Goal: Task Accomplishment & Management: Manage account settings

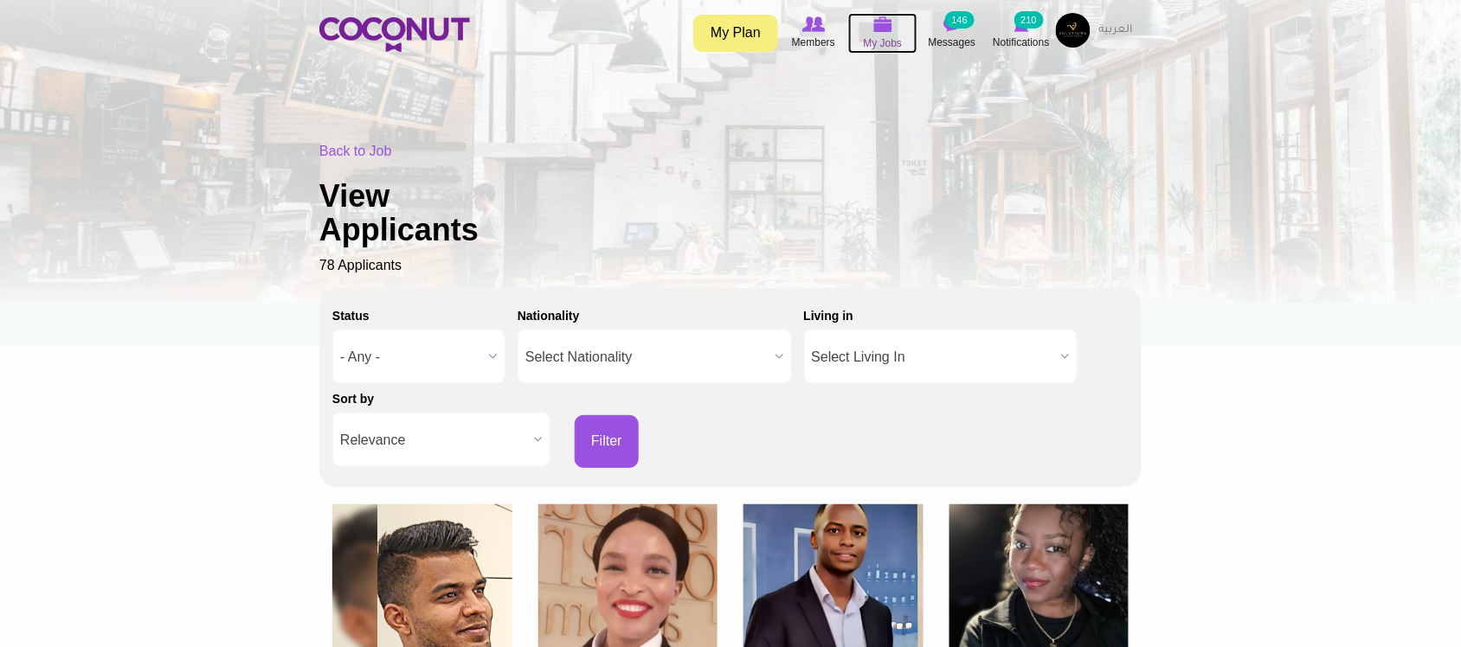
click at [880, 32] on img at bounding box center [882, 24] width 19 height 16
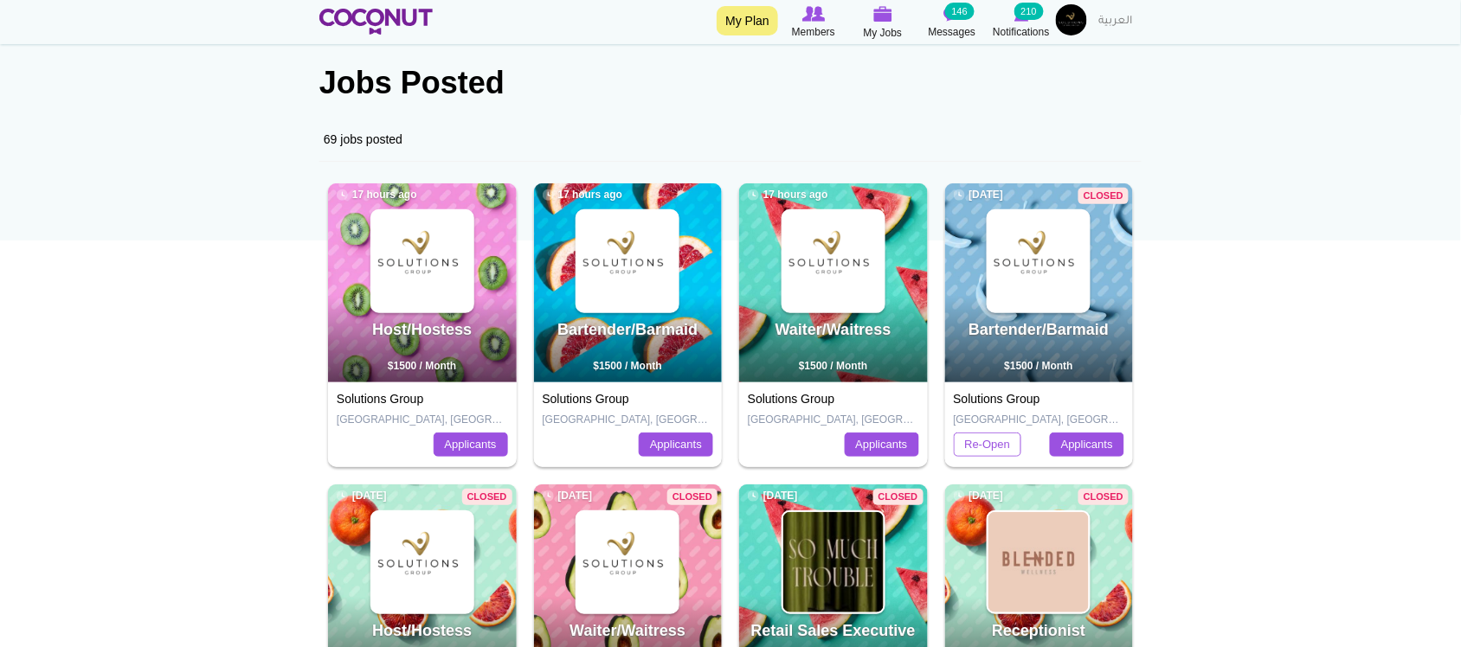
scroll to position [144, 0]
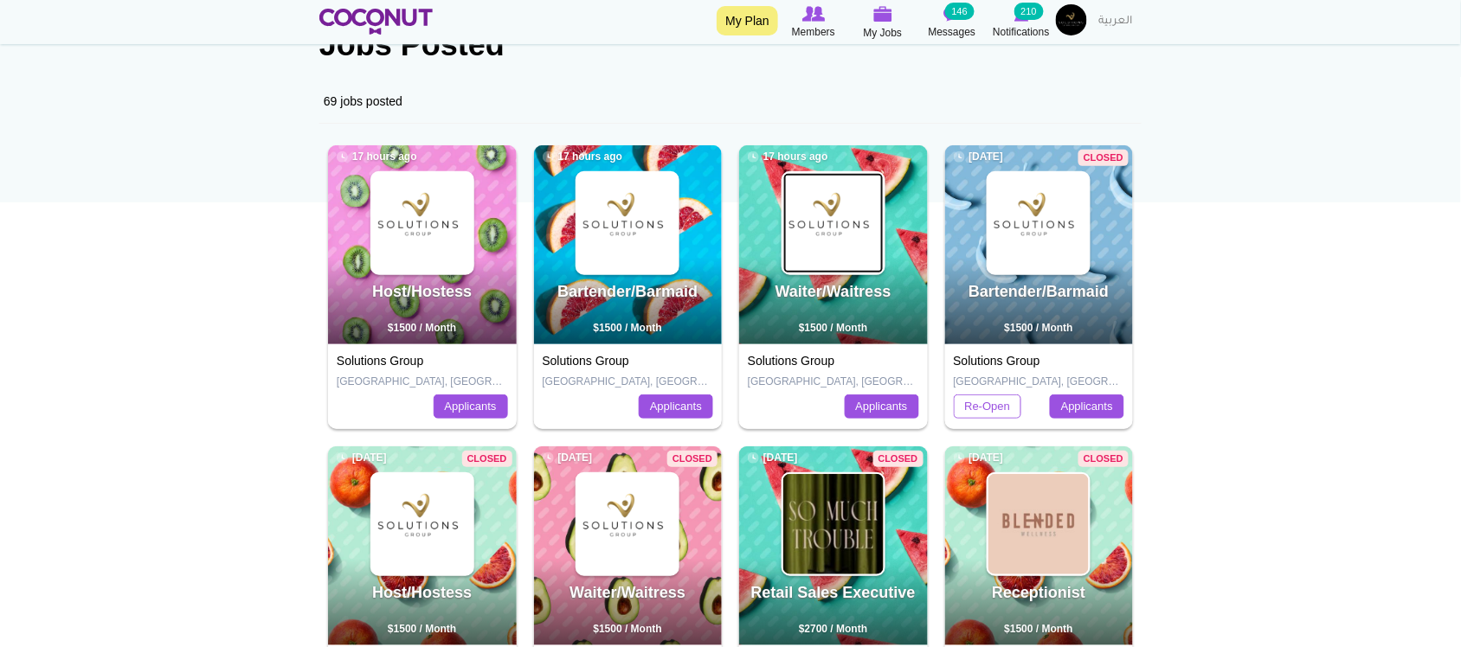
click at [841, 232] on img at bounding box center [833, 223] width 100 height 100
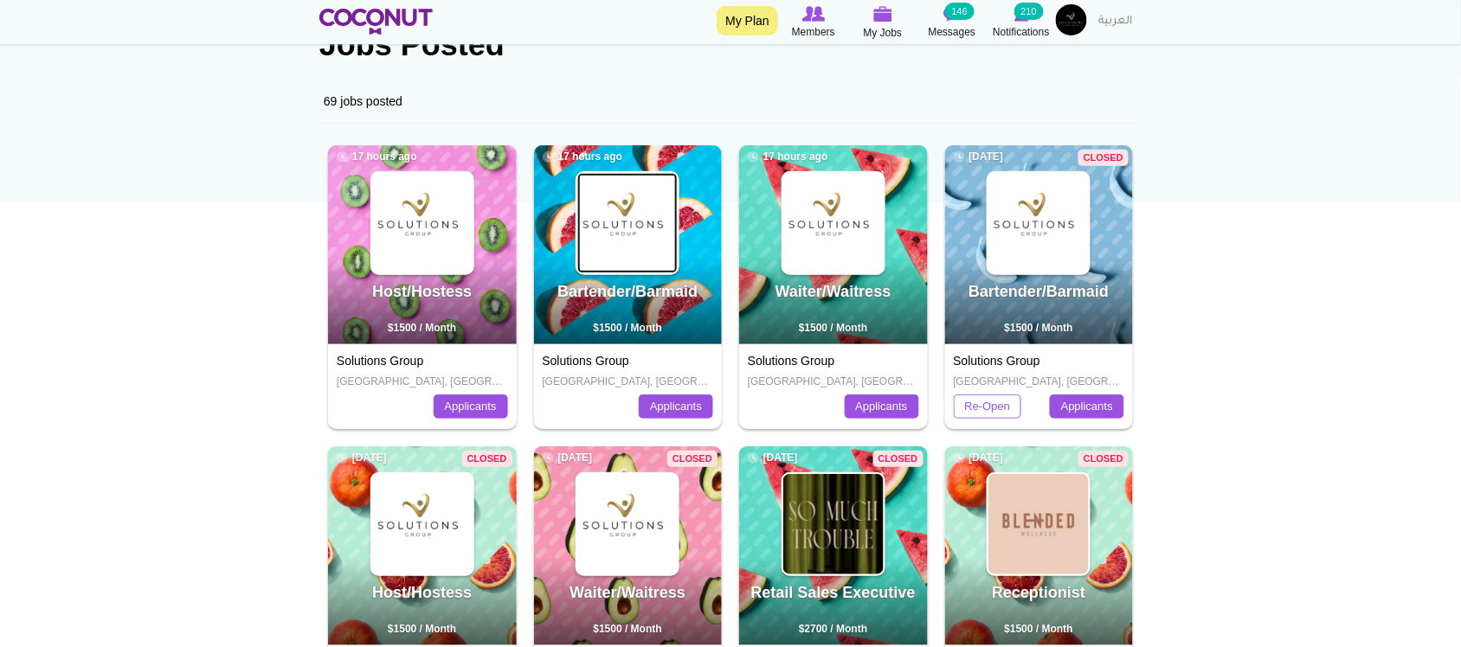
click at [673, 222] on img at bounding box center [627, 223] width 100 height 100
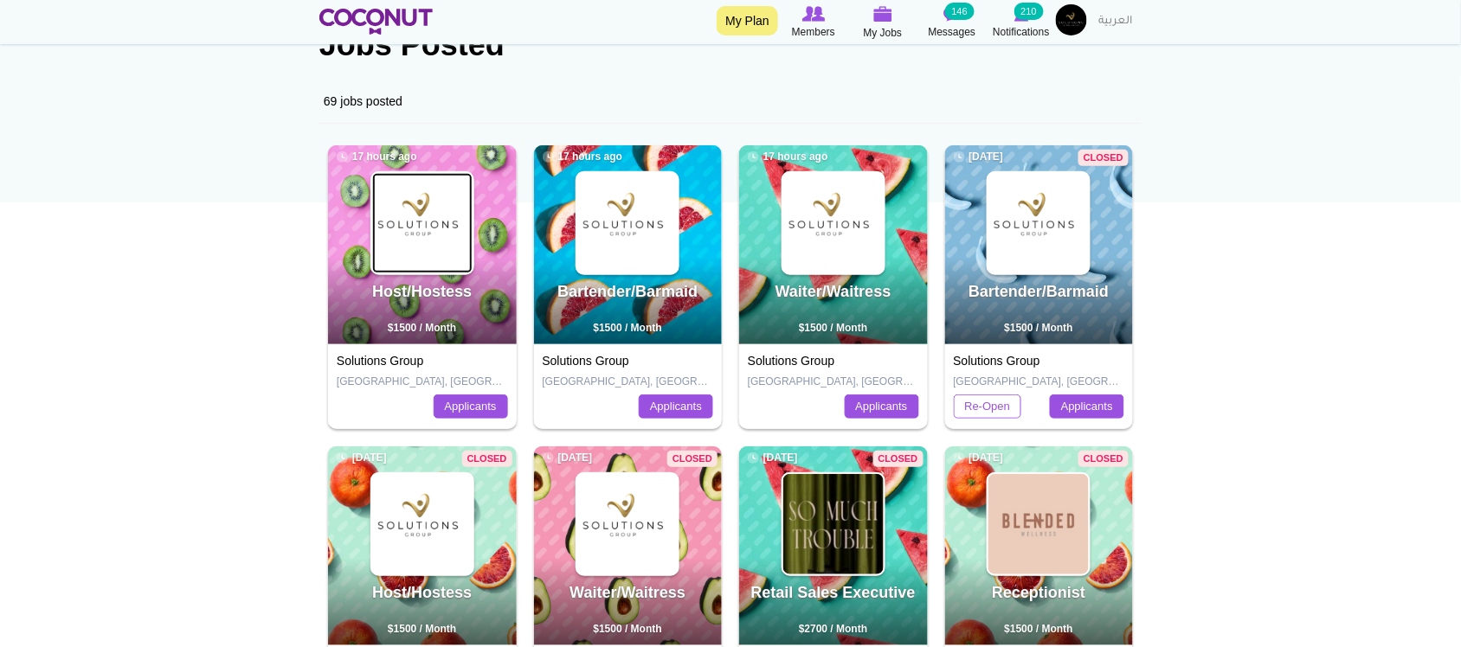
click at [414, 222] on img at bounding box center [422, 223] width 100 height 100
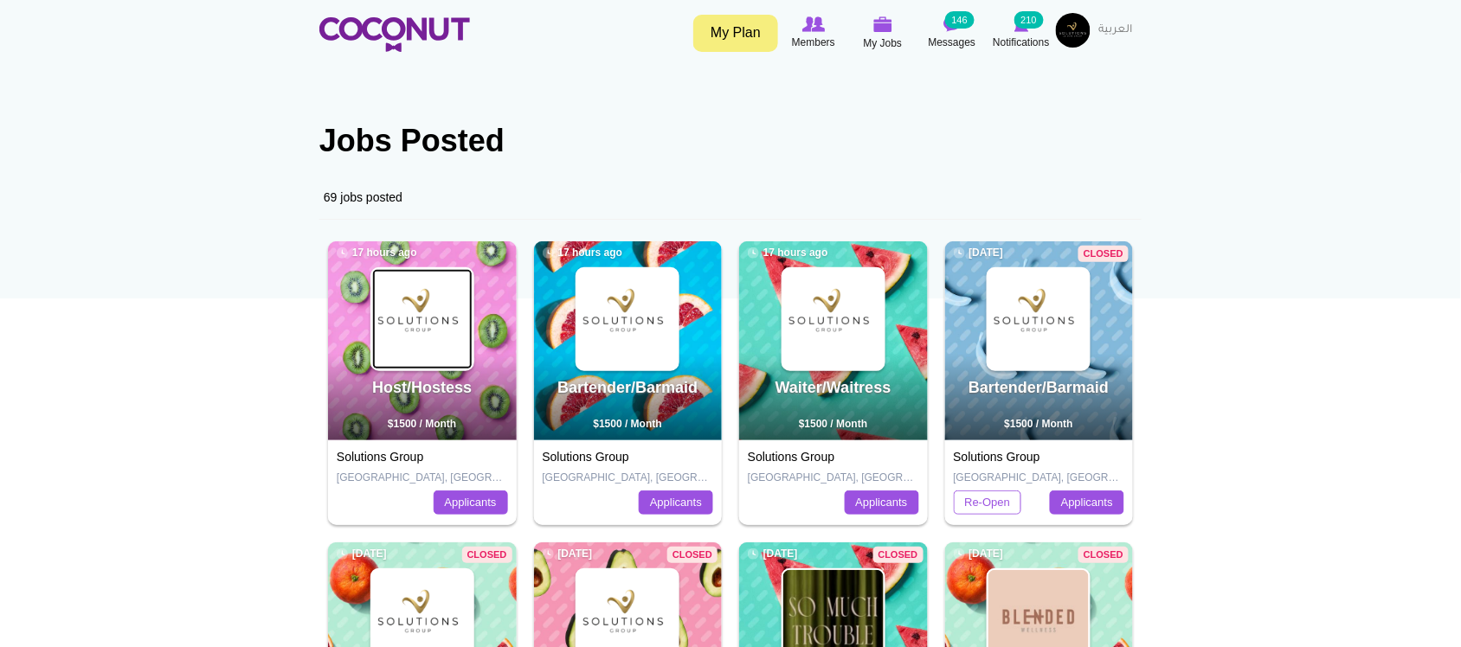
scroll to position [0, 0]
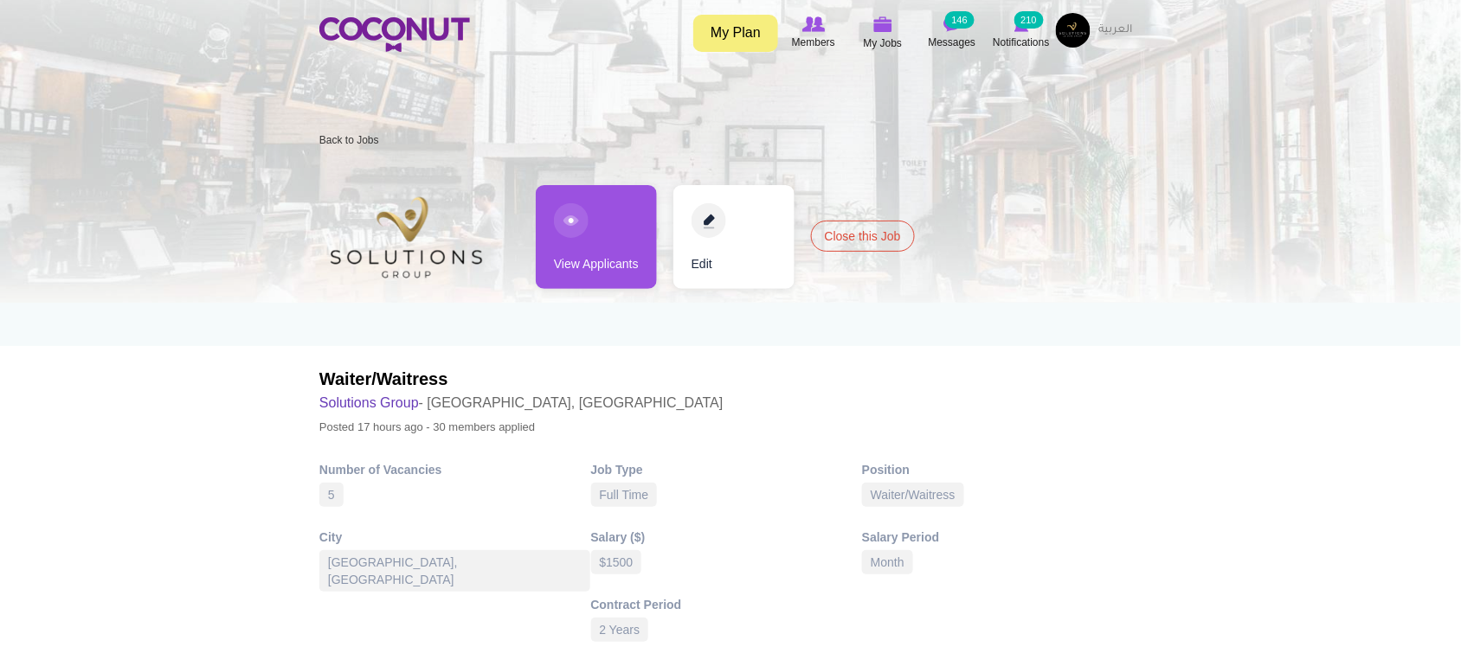
click at [593, 260] on link "View Applicants" at bounding box center [596, 237] width 121 height 104
click at [640, 235] on link "View Applicants" at bounding box center [596, 237] width 121 height 104
click at [556, 262] on link "View Applicants" at bounding box center [596, 237] width 121 height 104
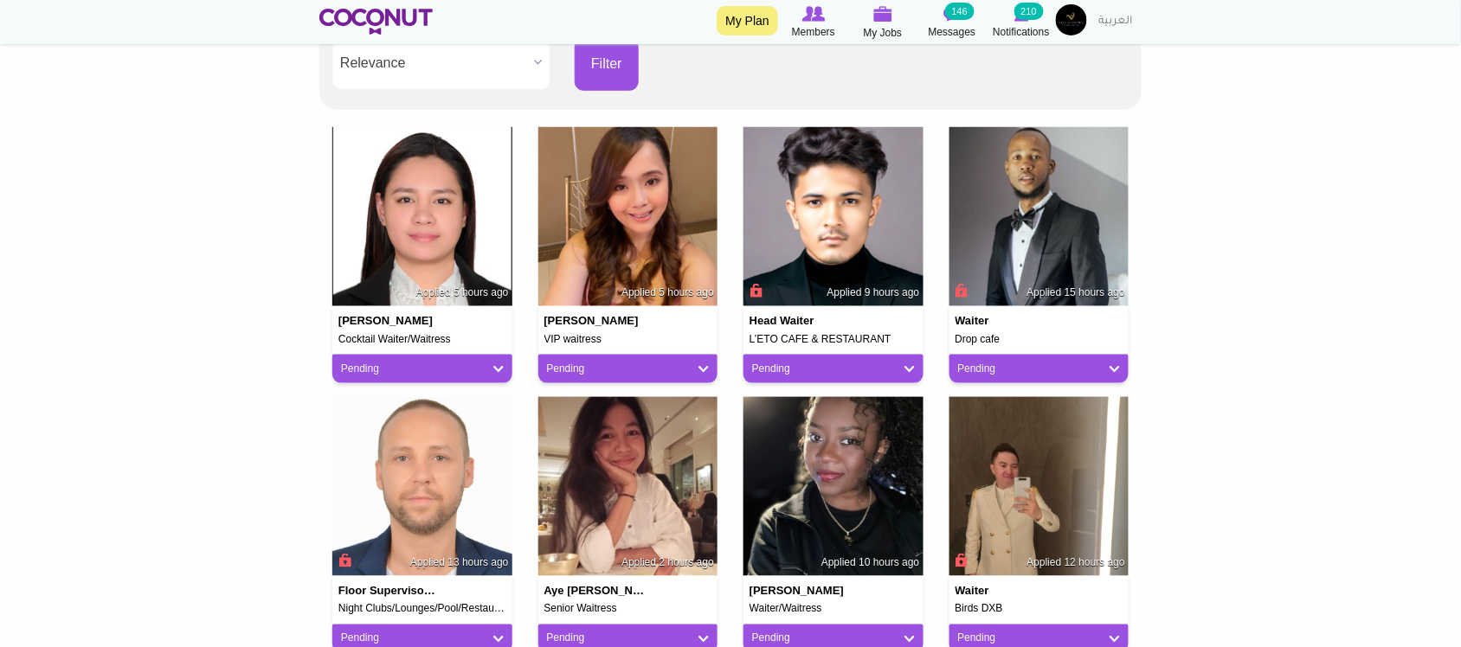
scroll to position [433, 0]
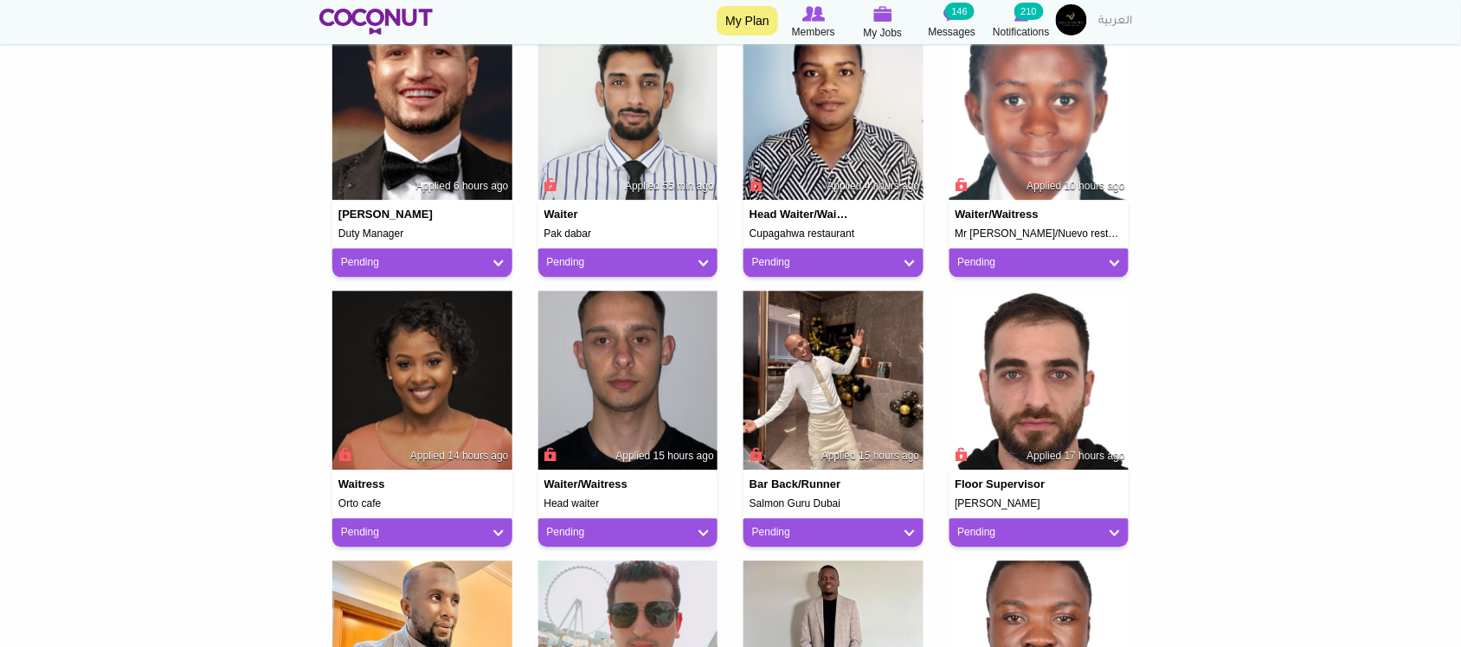
scroll to position [1594, 0]
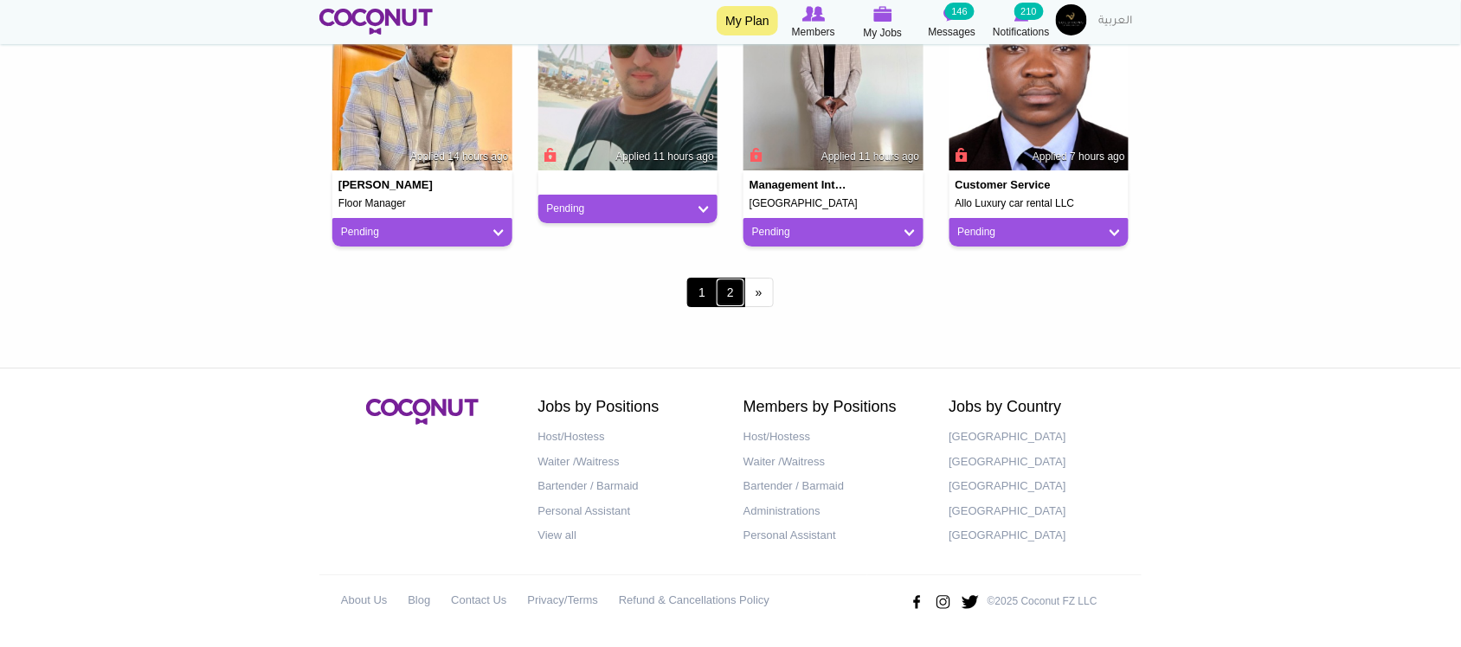
click at [732, 282] on link "2" at bounding box center [730, 292] width 29 height 29
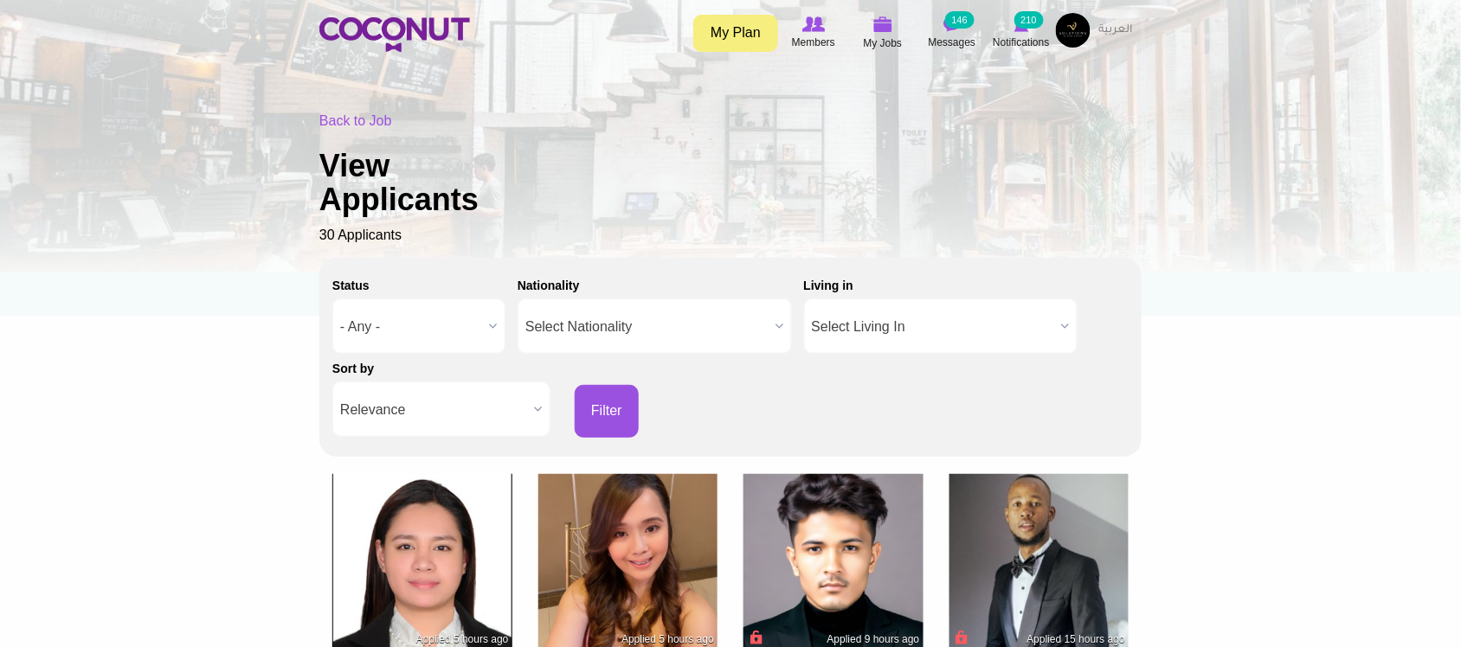
scroll to position [0, 0]
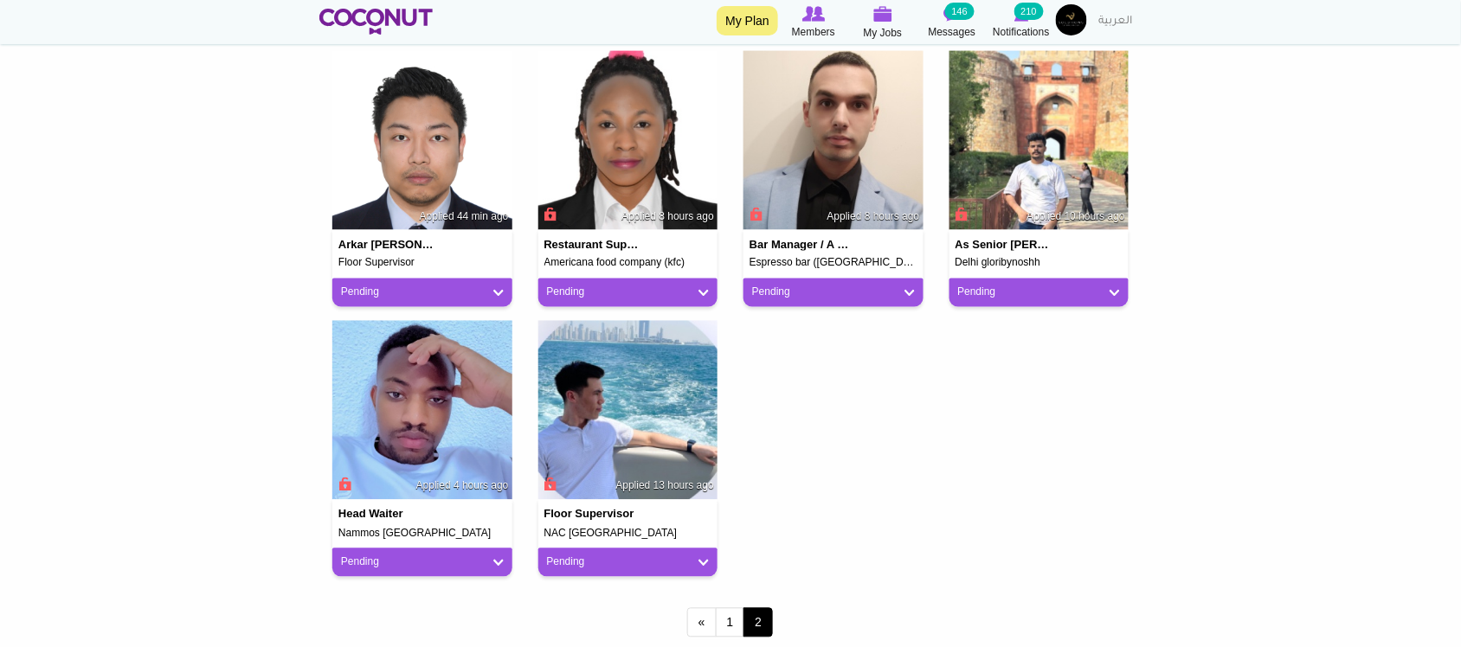
scroll to position [721, 0]
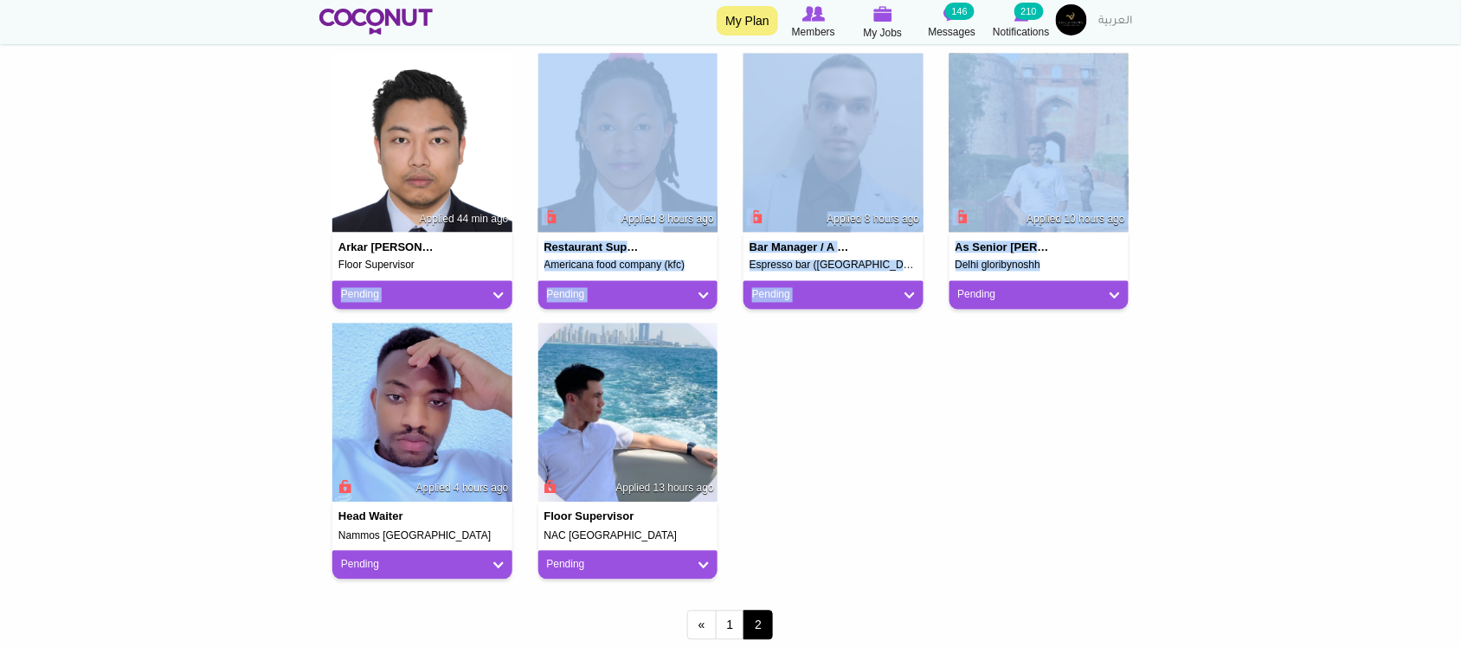
drag, startPoint x: 325, startPoint y: 316, endPoint x: 965, endPoint y: 422, distance: 649.2
click at [957, 422] on section "Members applied to this Job Back to Job View Applicants 30 Applicants Status - …" at bounding box center [730, 35] width 848 height 1253
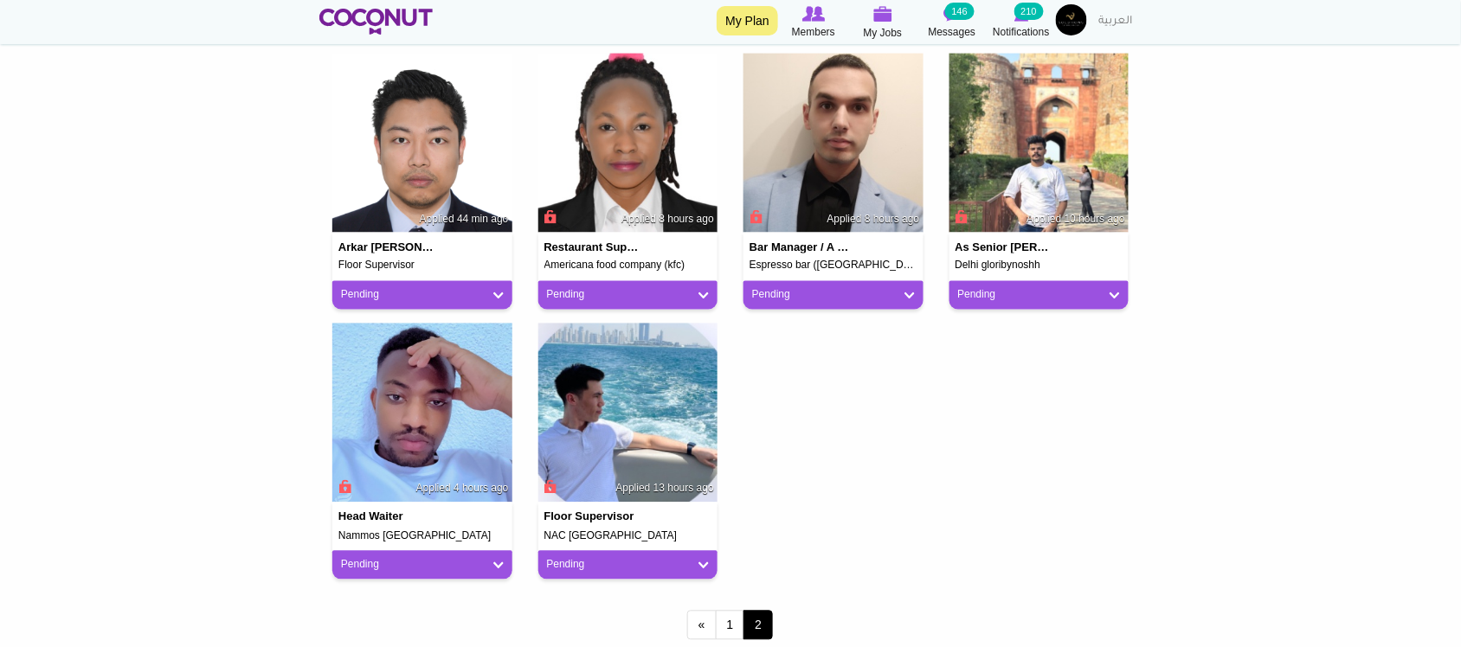
click at [970, 422] on div "Marvin Evans Lazatin Waiter Applied 15 hours ago Pending Pending Good Fit Maybe…" at bounding box center [730, 189] width 822 height 810
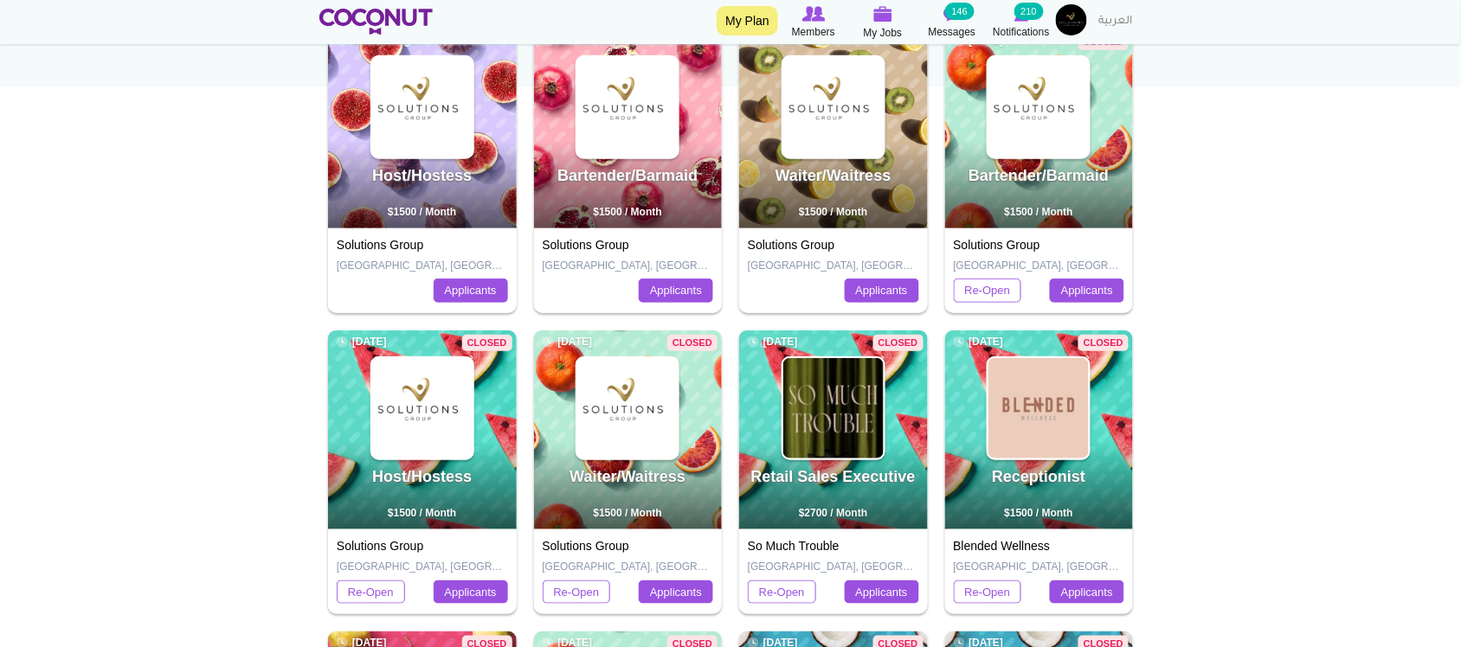
scroll to position [288, 0]
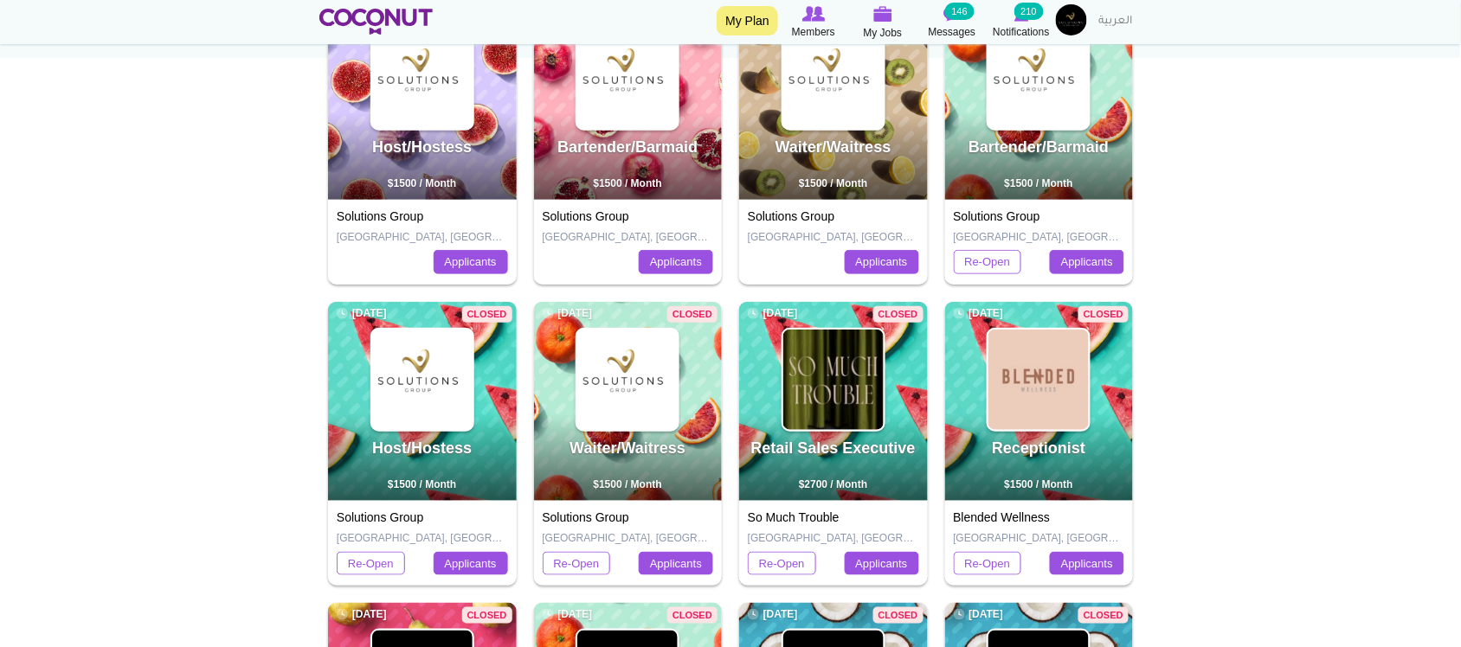
click at [1229, 338] on body "Toggle navigation My Plan Members My Jobs Post a Job Messages 146 Notifications…" at bounding box center [730, 497] width 1461 height 1571
click at [1070, 19] on img at bounding box center [1071, 19] width 31 height 31
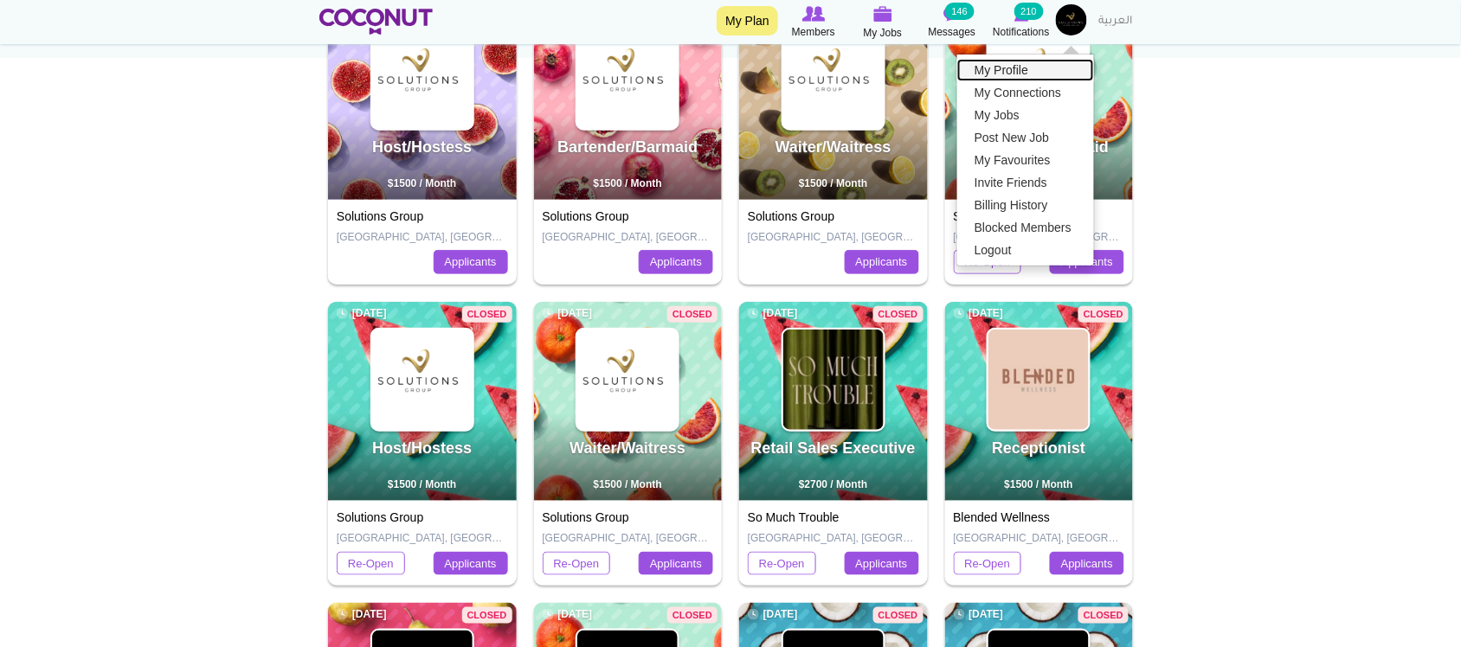
click at [1002, 67] on link "My Profile" at bounding box center [1025, 70] width 137 height 22
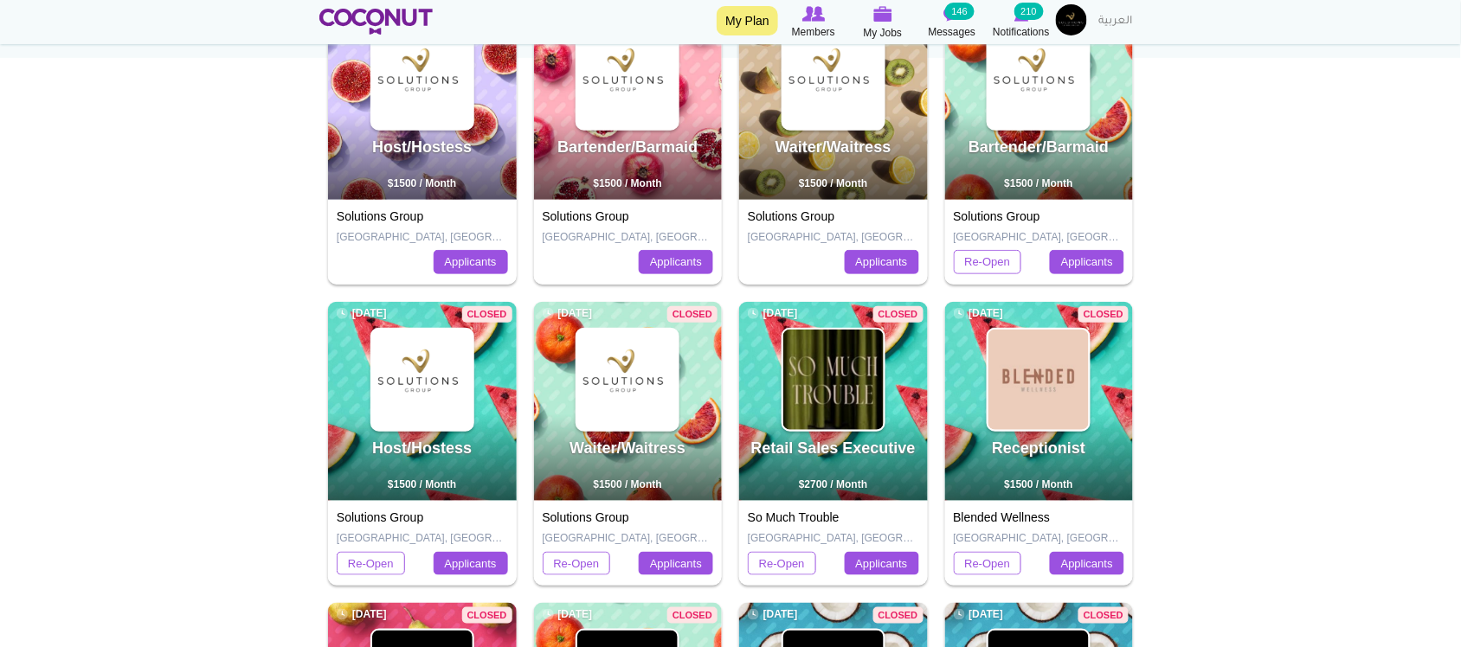
scroll to position [0, 0]
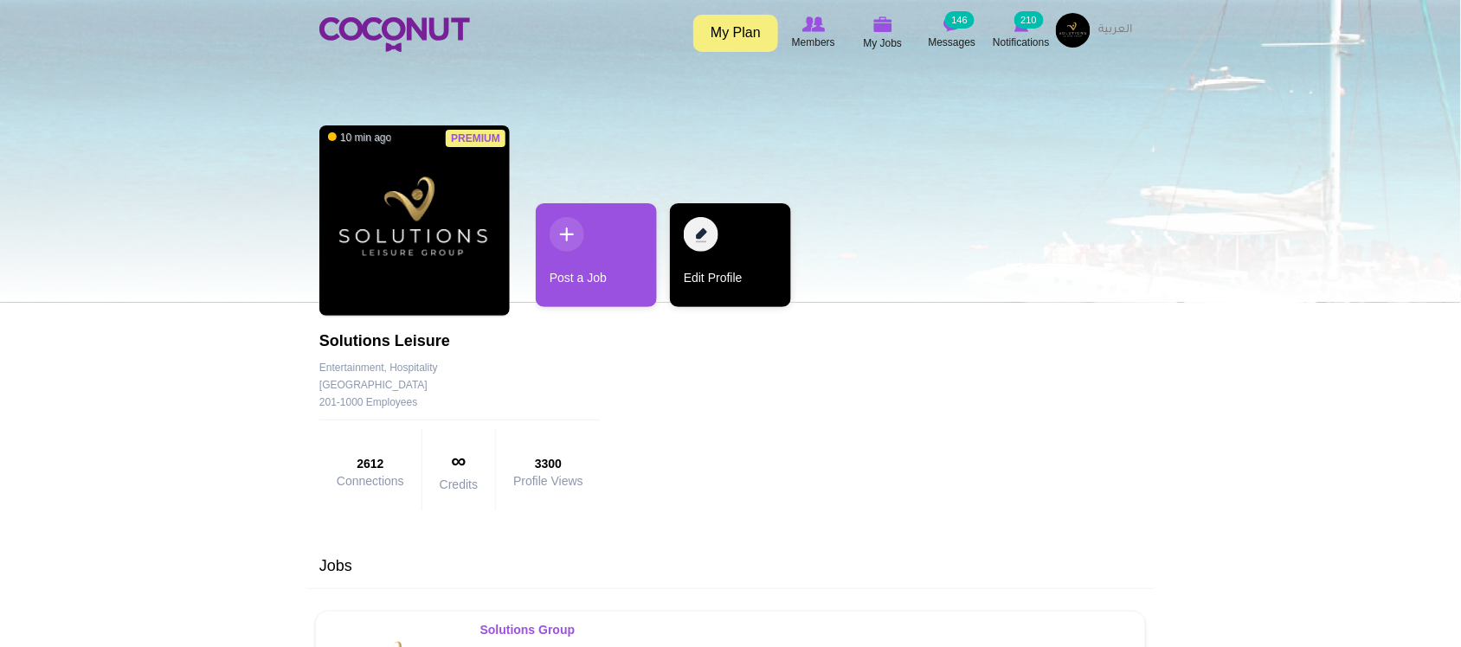
click at [714, 286] on link "Edit Profile" at bounding box center [730, 255] width 121 height 104
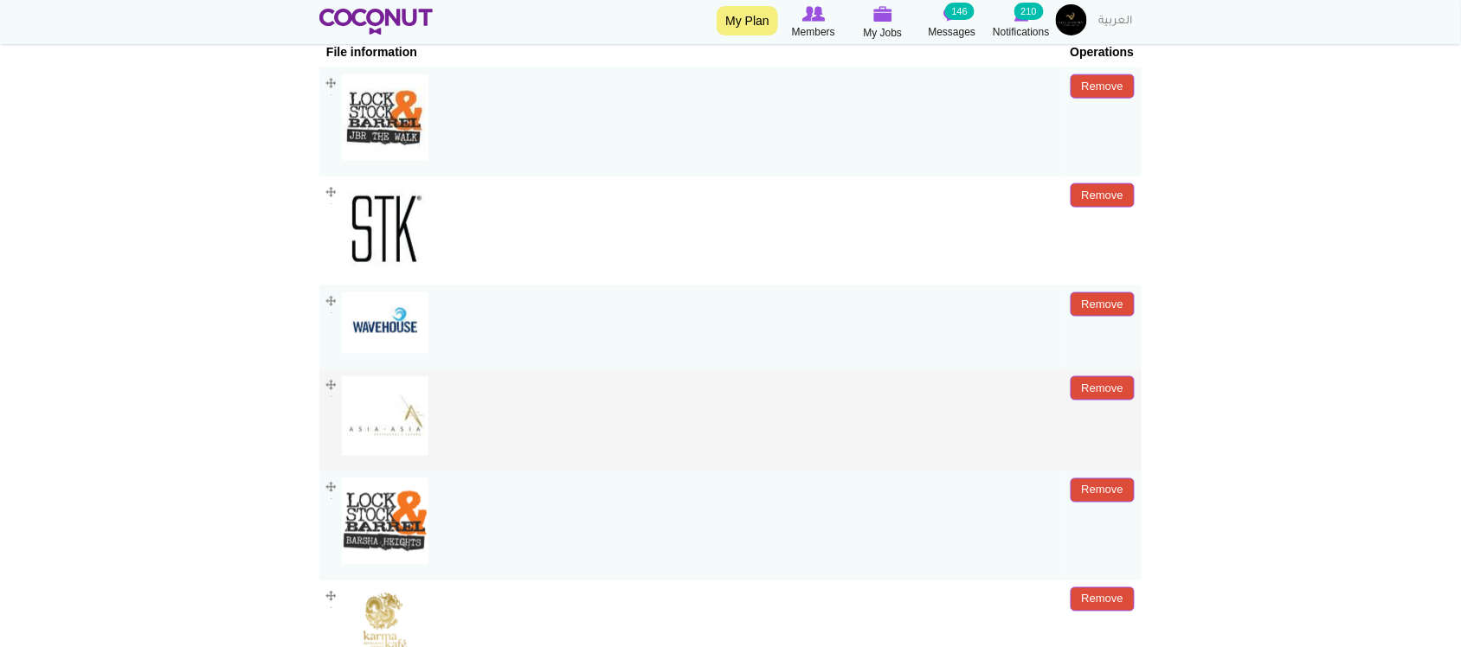
scroll to position [288, 0]
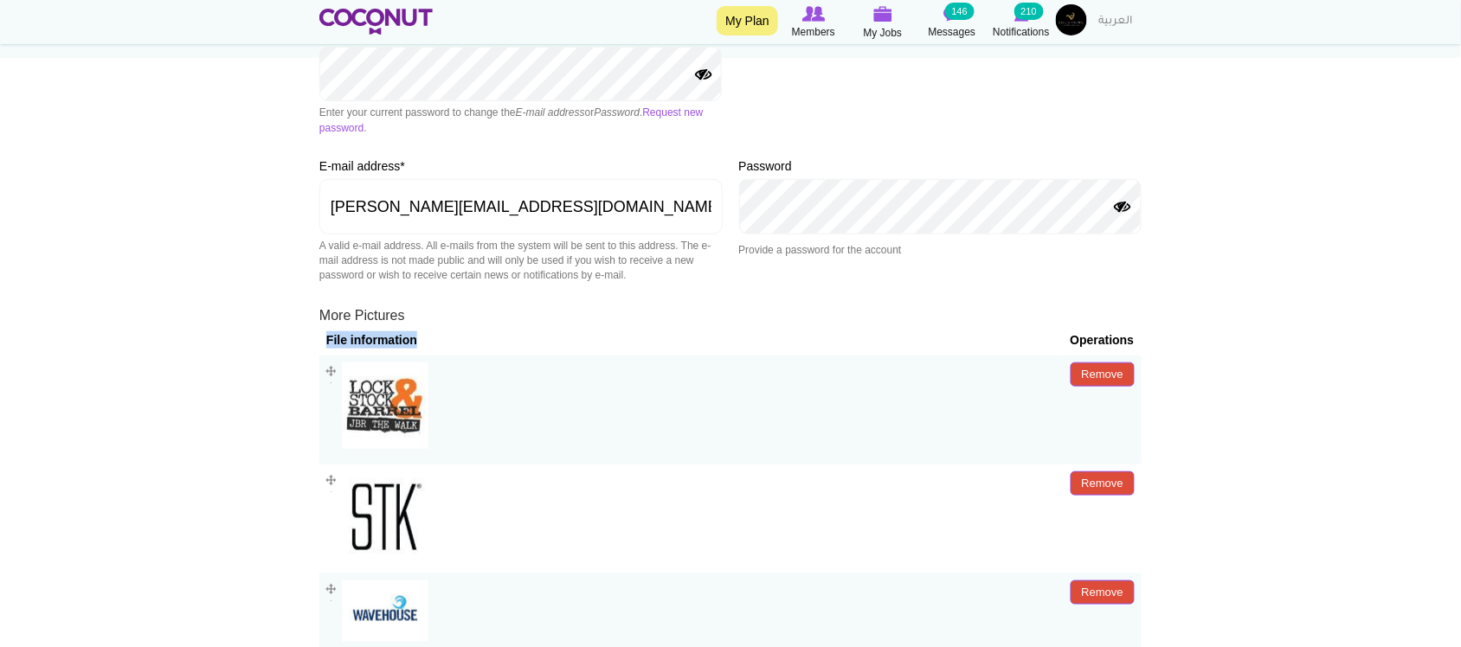
drag, startPoint x: 344, startPoint y: 312, endPoint x: 457, endPoint y: 329, distance: 113.7
click at [457, 329] on th "File information" at bounding box center [691, 340] width 744 height 31
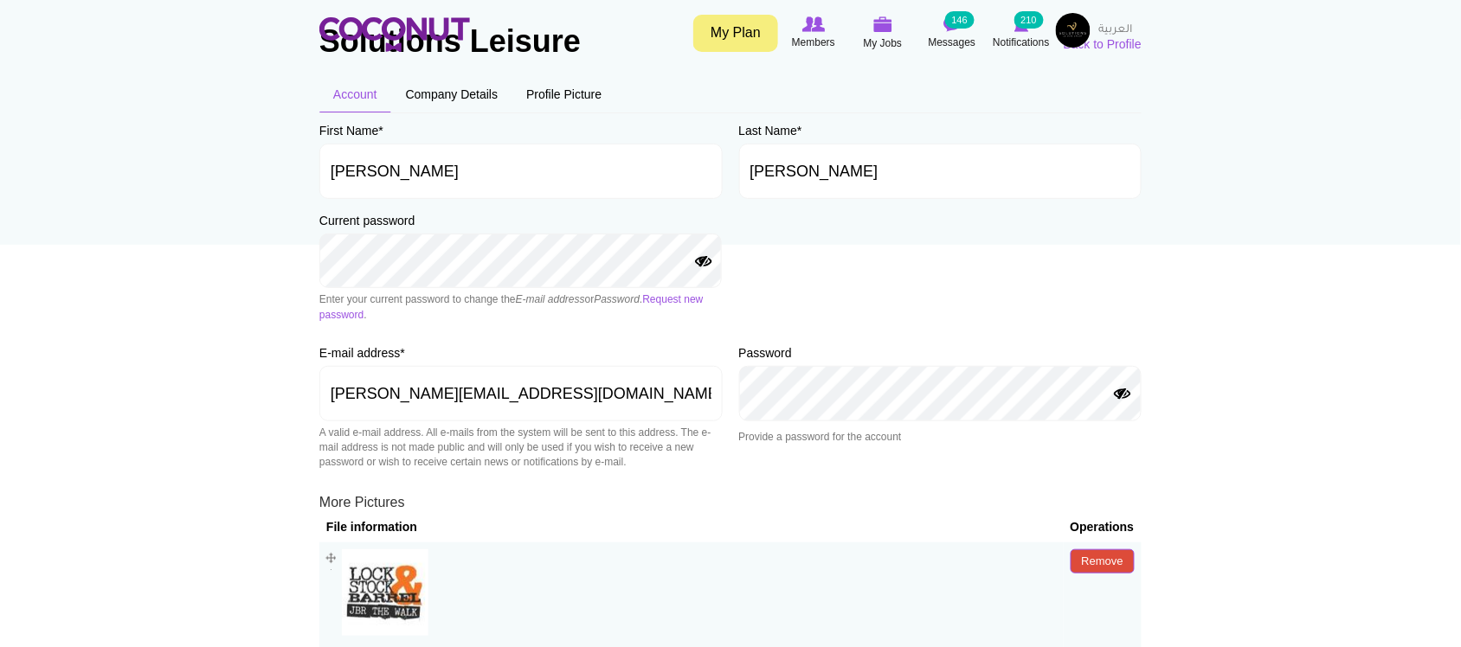
scroll to position [0, 0]
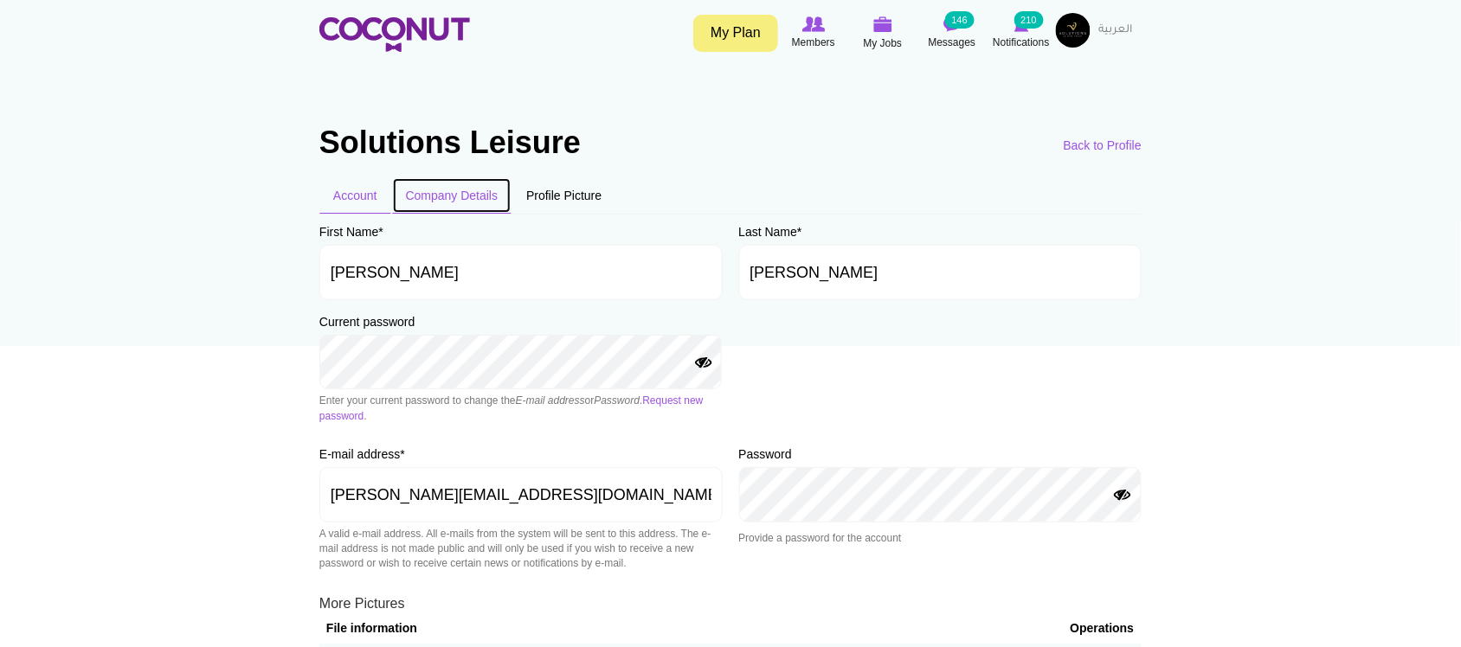
click at [439, 202] on link "Company Details" at bounding box center [452, 195] width 120 height 36
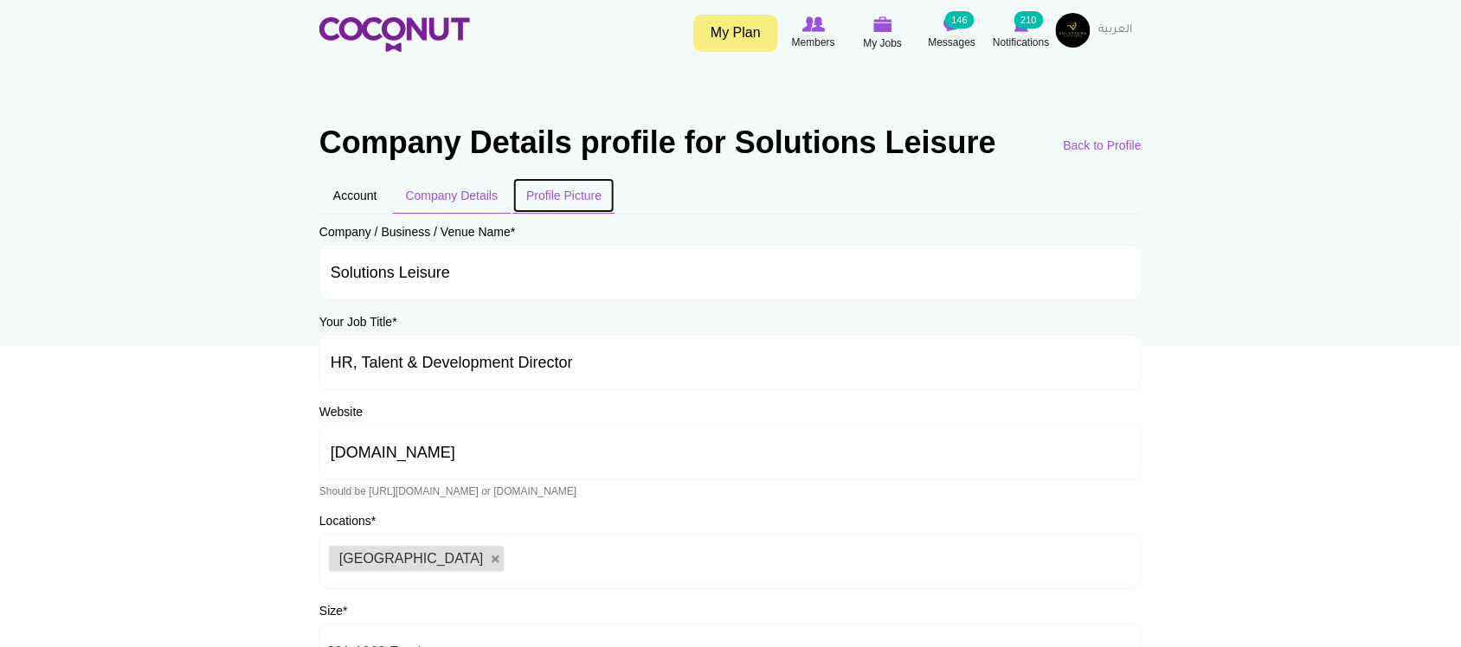
click at [588, 196] on link "Profile Picture" at bounding box center [563, 195] width 103 height 36
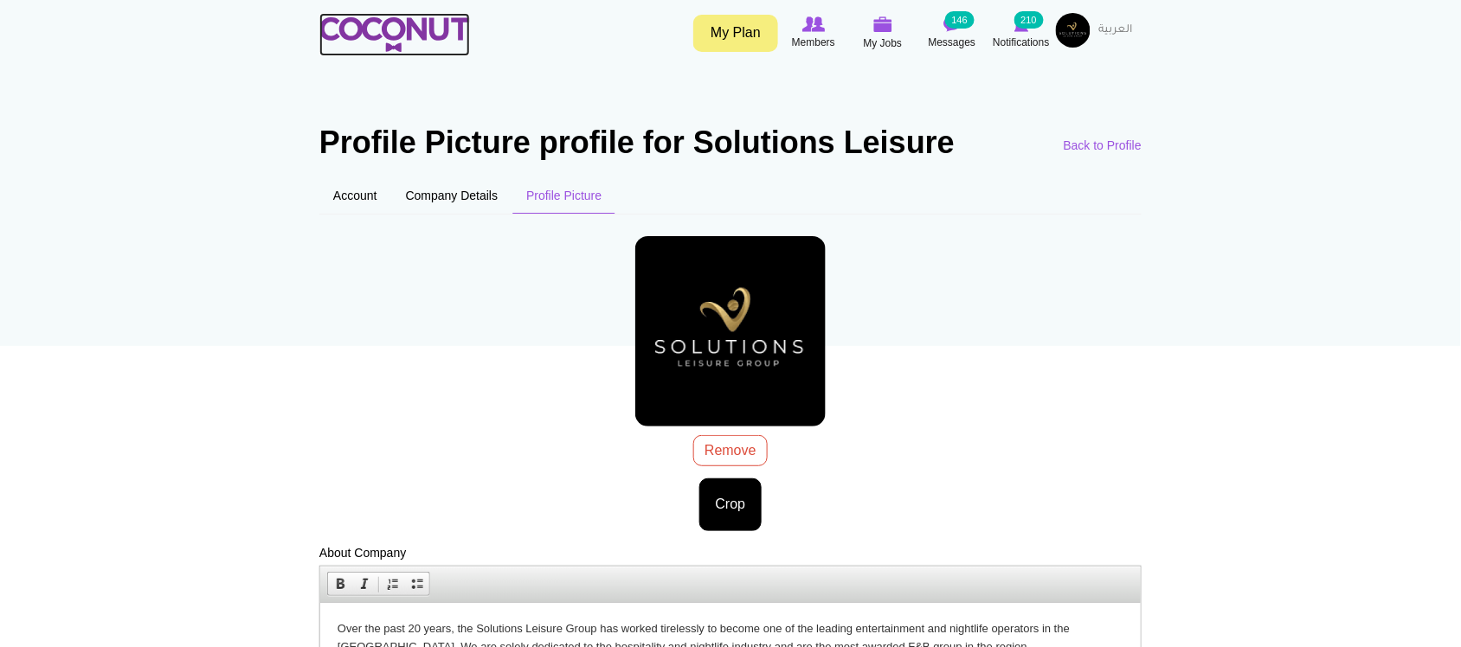
click at [407, 26] on img at bounding box center [394, 34] width 151 height 35
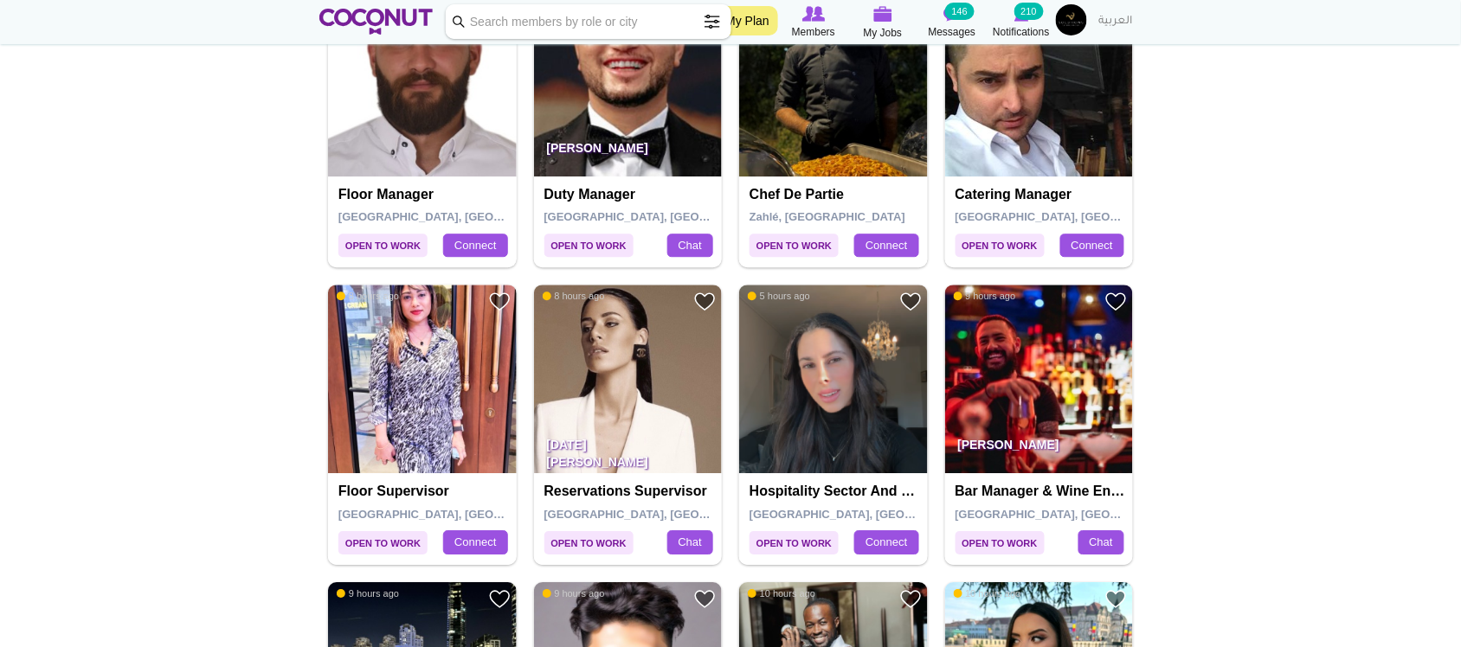
scroll to position [1298, 0]
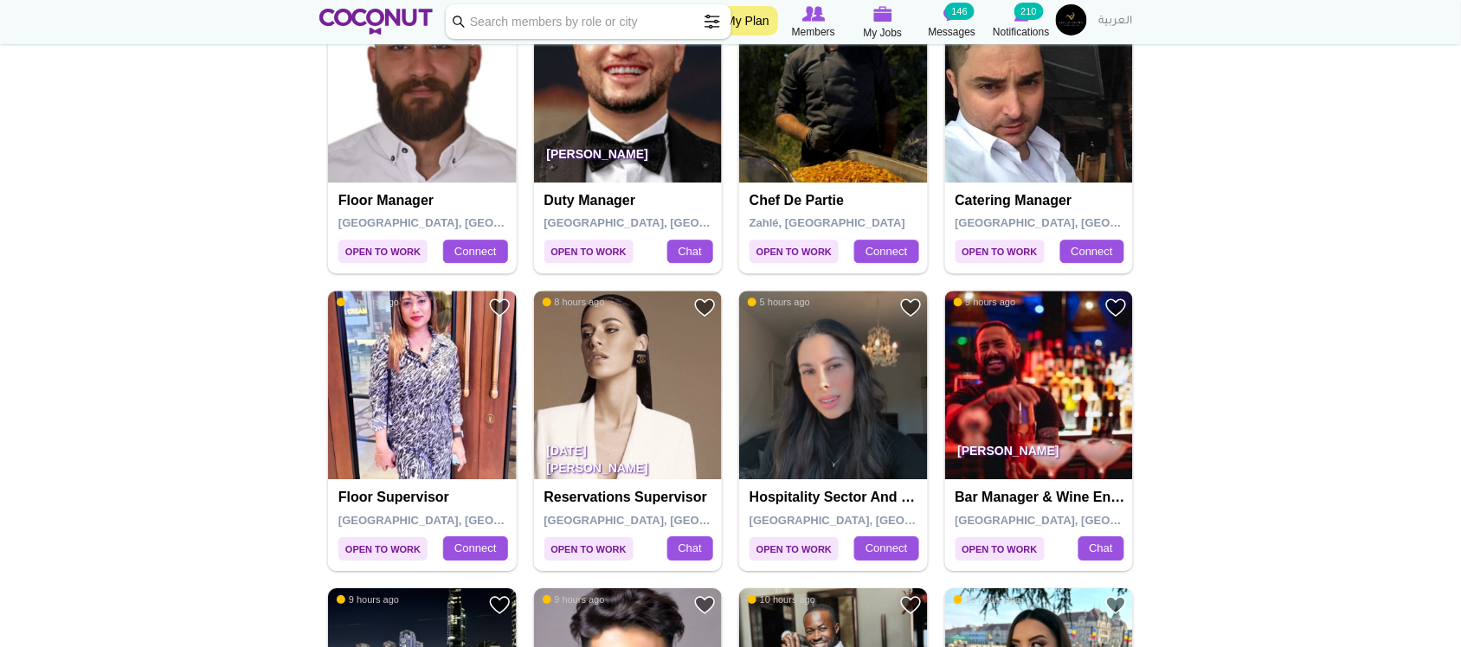
click at [759, 22] on link "My Plan" at bounding box center [747, 20] width 61 height 29
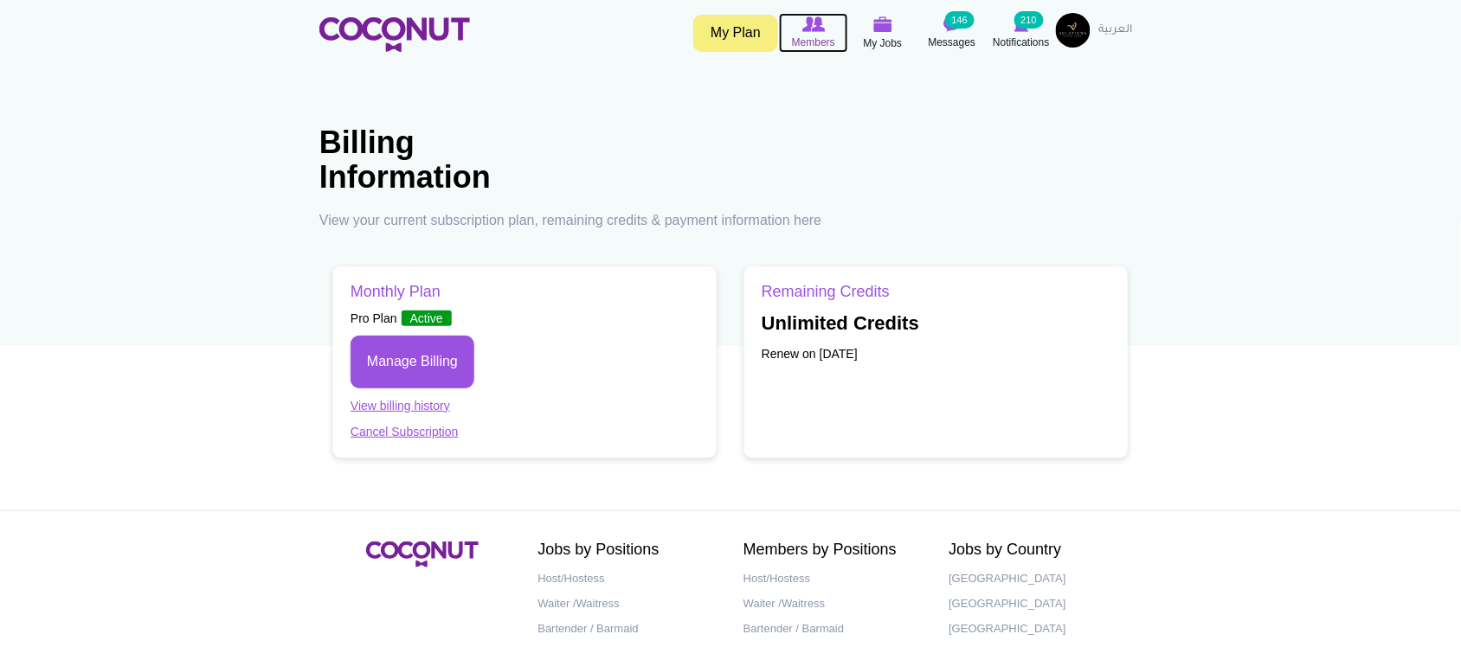
click at [813, 37] on span "Members" at bounding box center [813, 42] width 43 height 17
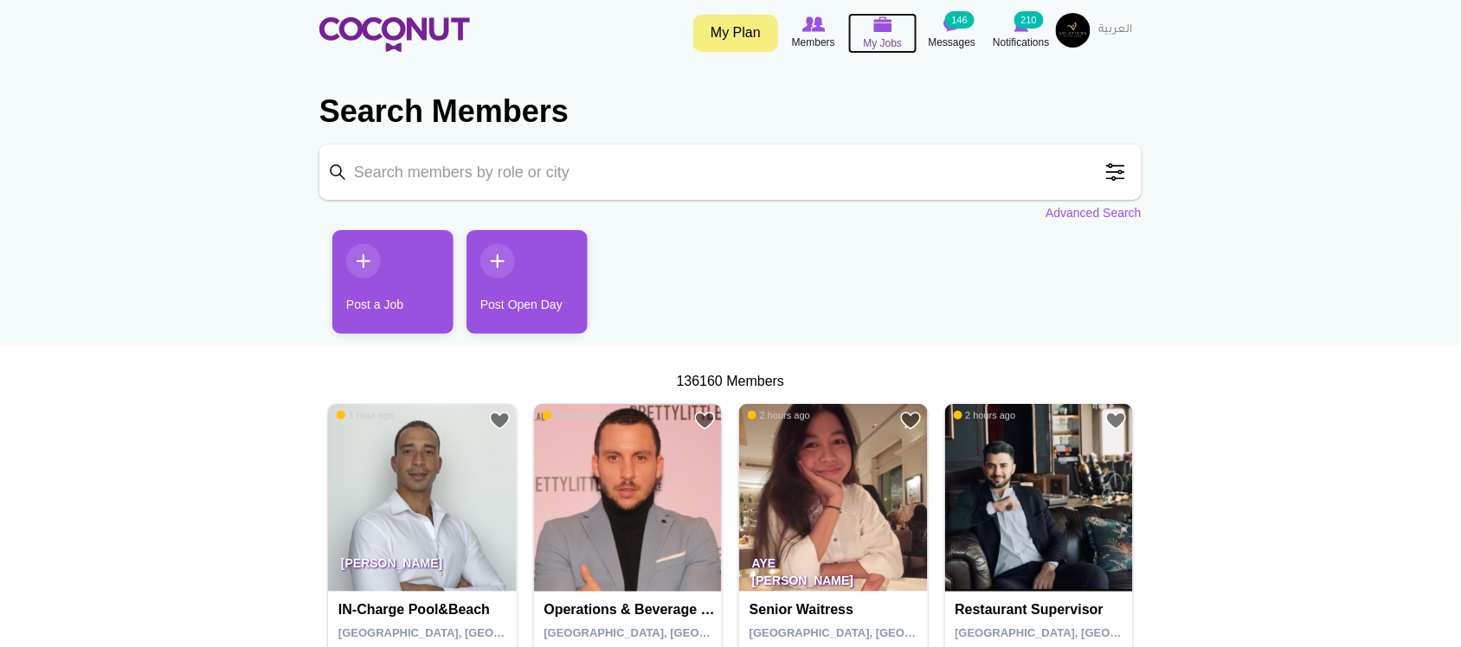
click at [881, 26] on img at bounding box center [882, 24] width 19 height 16
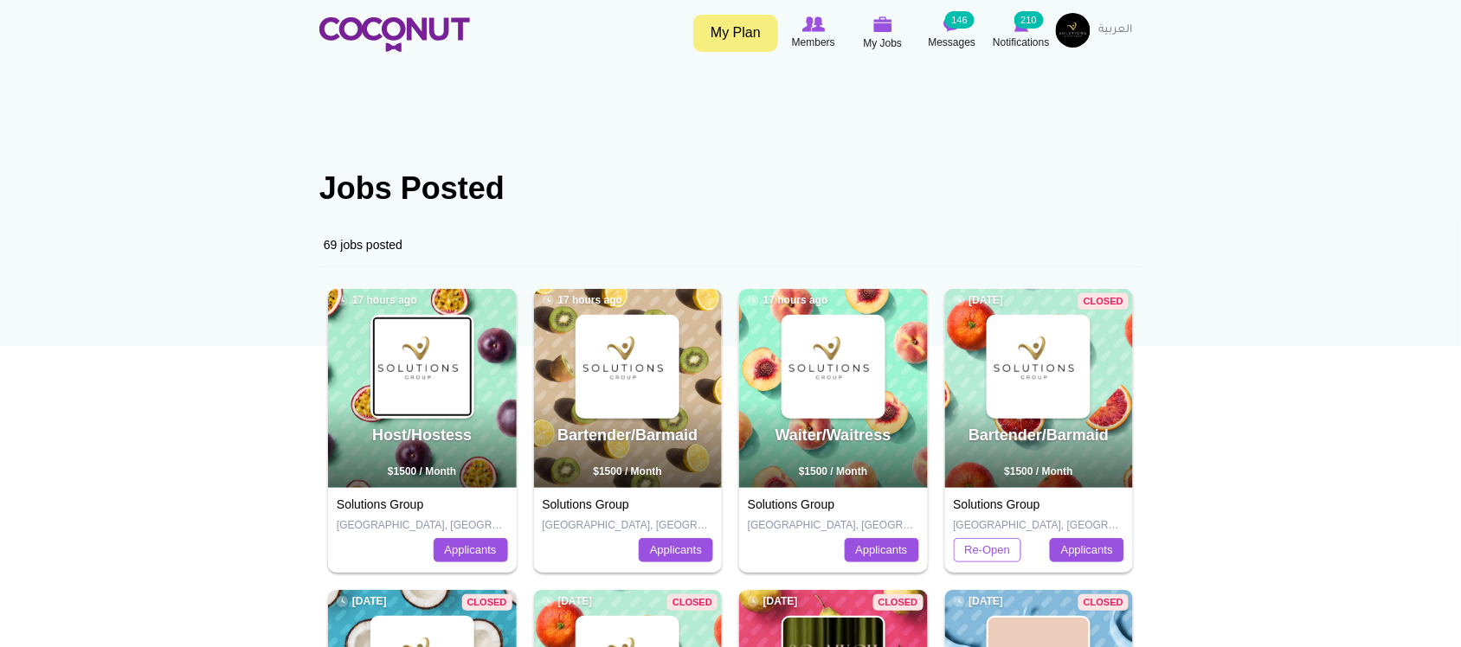
click at [442, 391] on img at bounding box center [422, 367] width 100 height 100
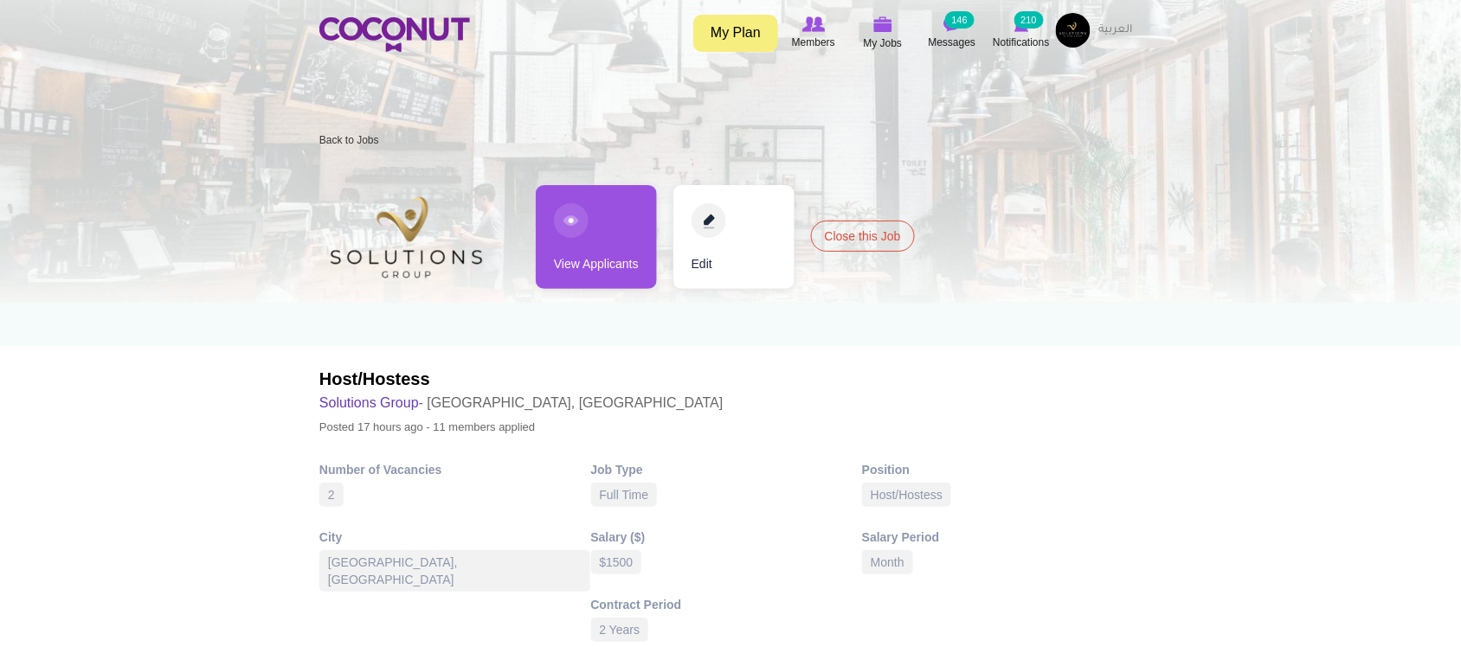
click at [692, 253] on link "Edit" at bounding box center [733, 237] width 121 height 104
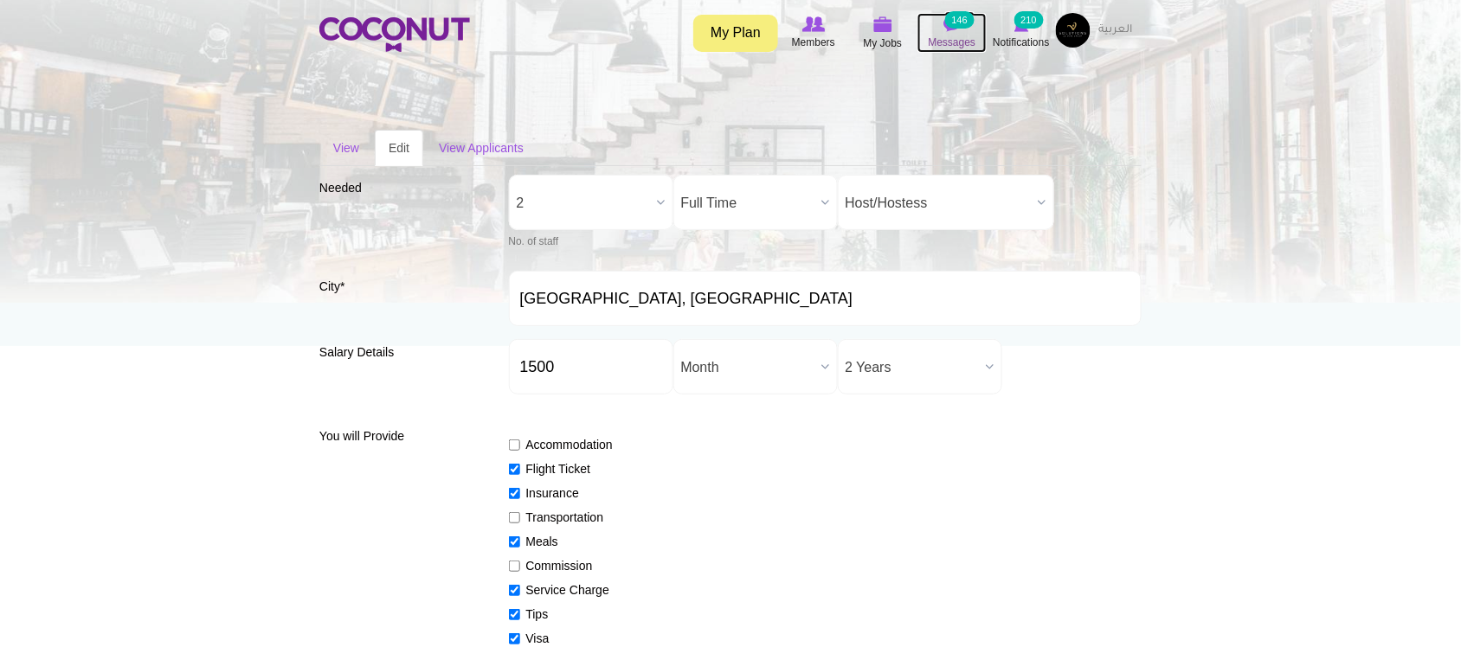
click at [945, 34] on span "Messages" at bounding box center [953, 42] width 48 height 17
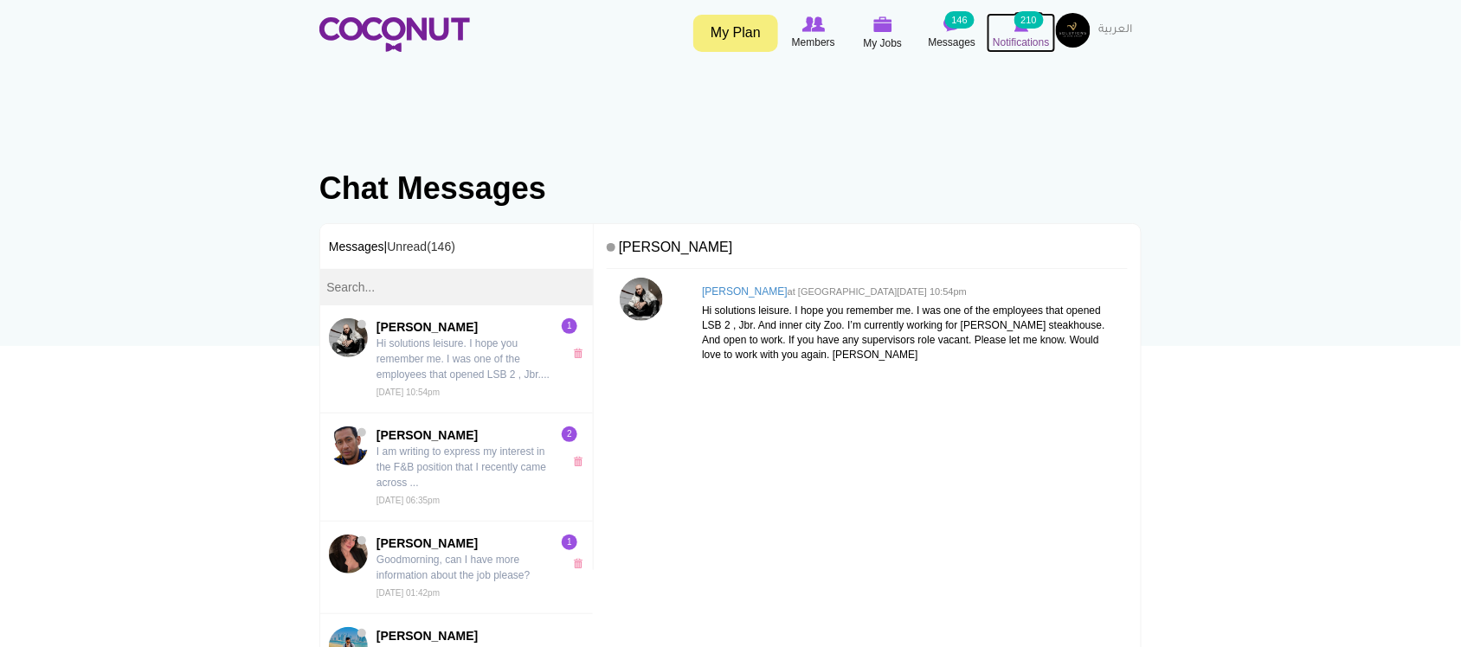
click at [1028, 41] on span "Notifications" at bounding box center [1021, 42] width 56 height 17
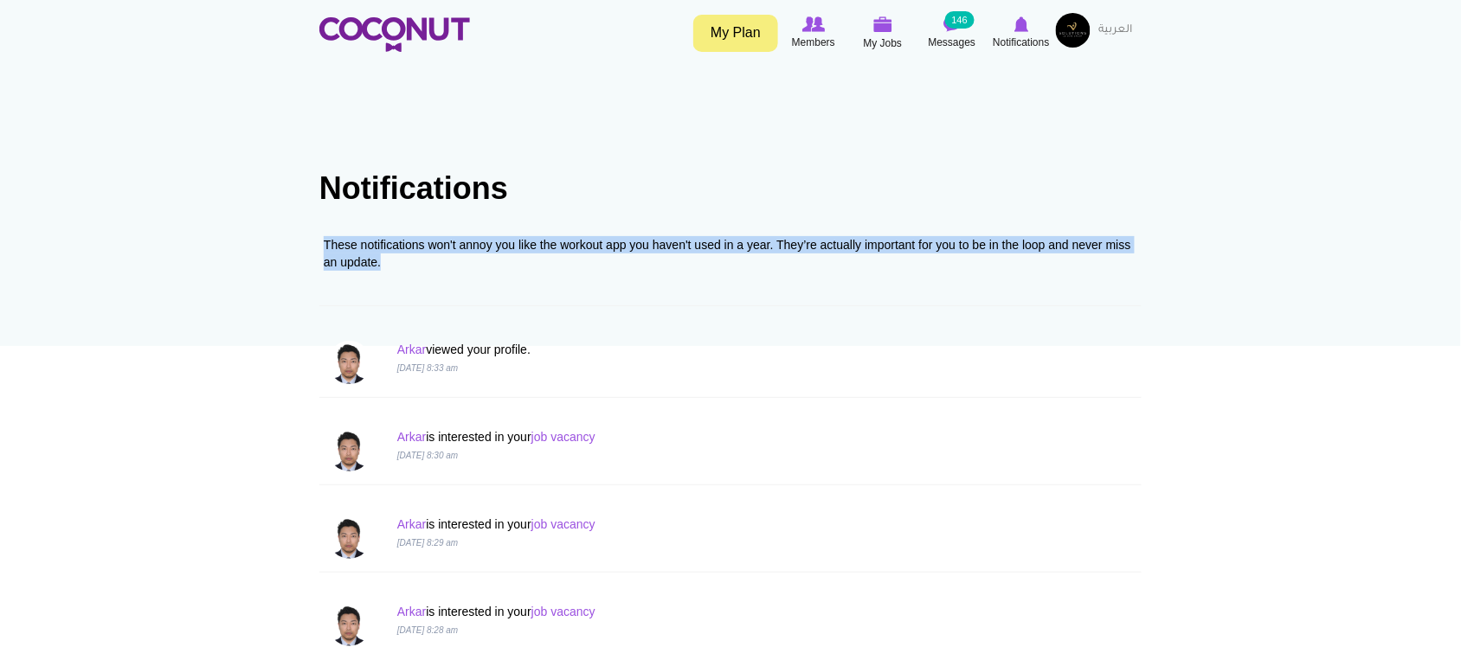
drag, startPoint x: 326, startPoint y: 231, endPoint x: 1088, endPoint y: 262, distance: 762.2
click at [1088, 262] on div "These notifications won't annoy you like the workout app you haven't used in a …" at bounding box center [730, 264] width 822 height 83
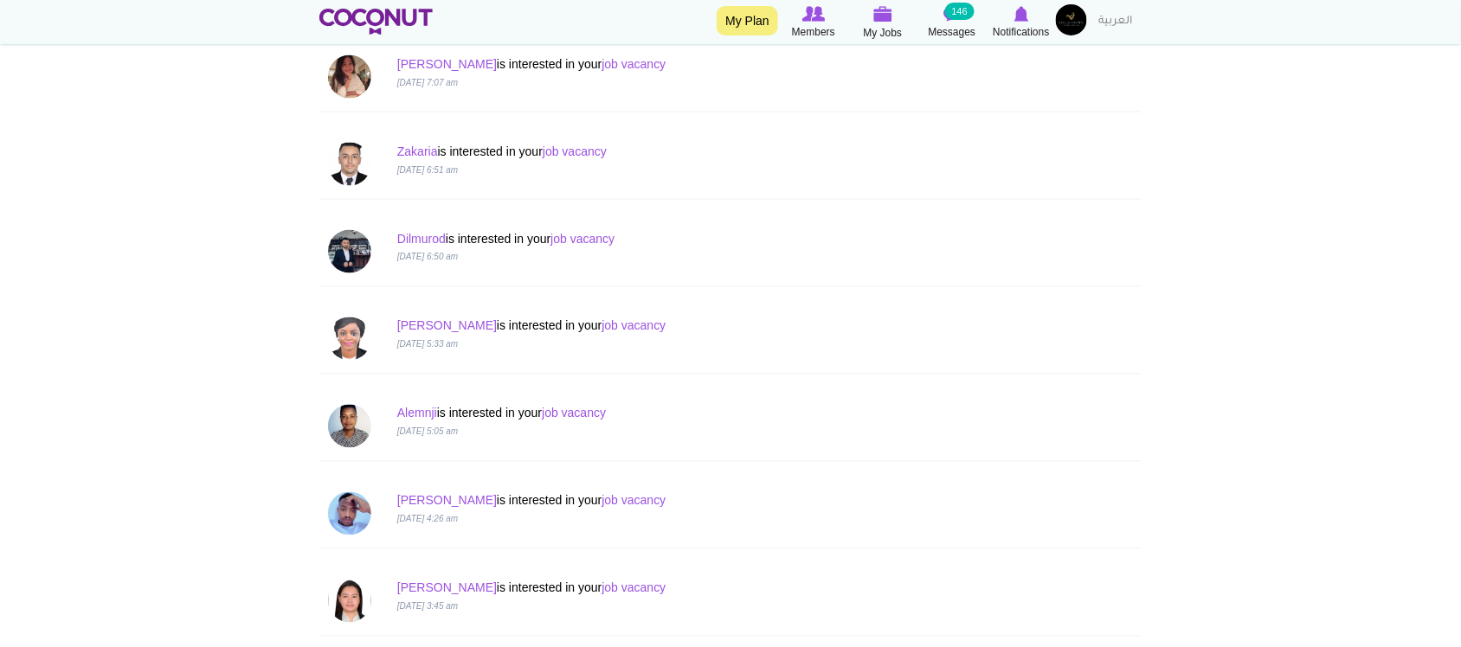
scroll to position [656, 0]
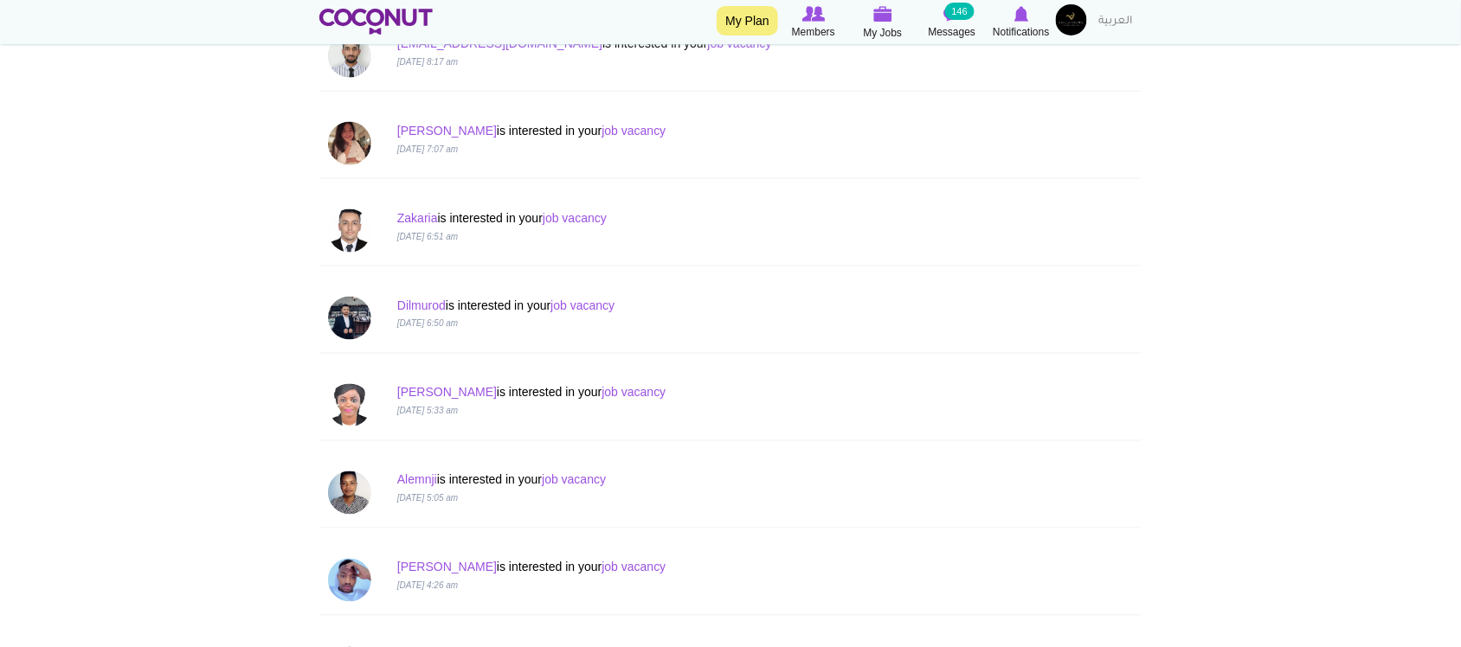
drag, startPoint x: 1088, startPoint y: 262, endPoint x: 1236, endPoint y: 166, distance: 176.4
click at [1236, 166] on body "Toggle navigation My Plan Members My Jobs Post a Job Messages 146 Notifications…" at bounding box center [730, 570] width 1461 height 2453
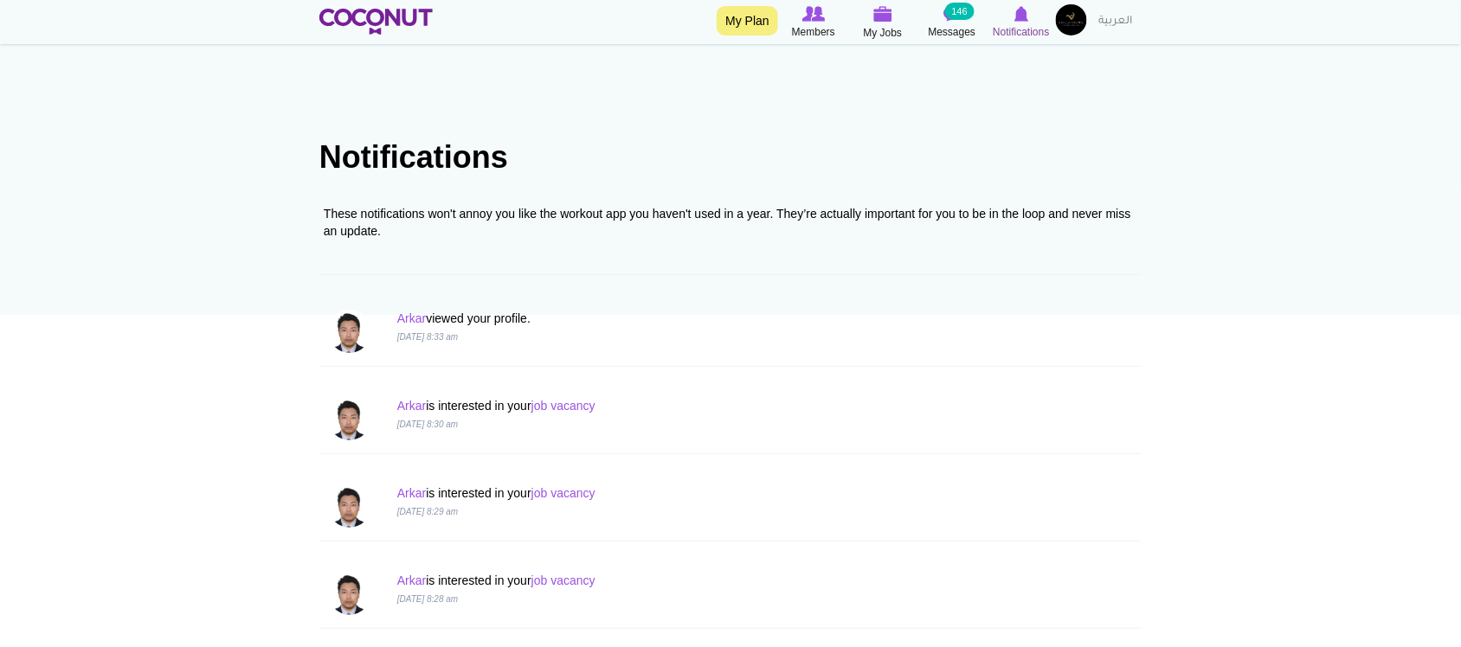
scroll to position [0, 0]
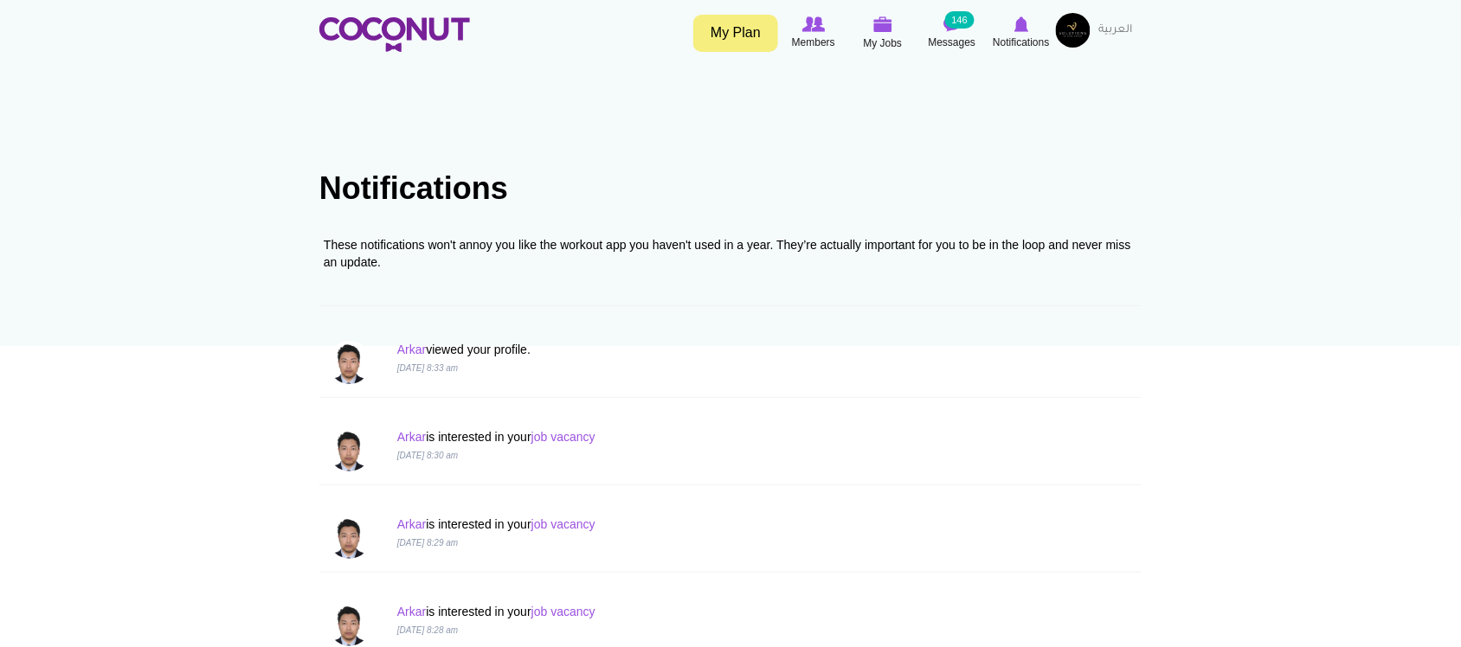
drag, startPoint x: 1015, startPoint y: 30, endPoint x: 1069, endPoint y: 20, distance: 54.6
click at [1069, 20] on img at bounding box center [1073, 30] width 35 height 35
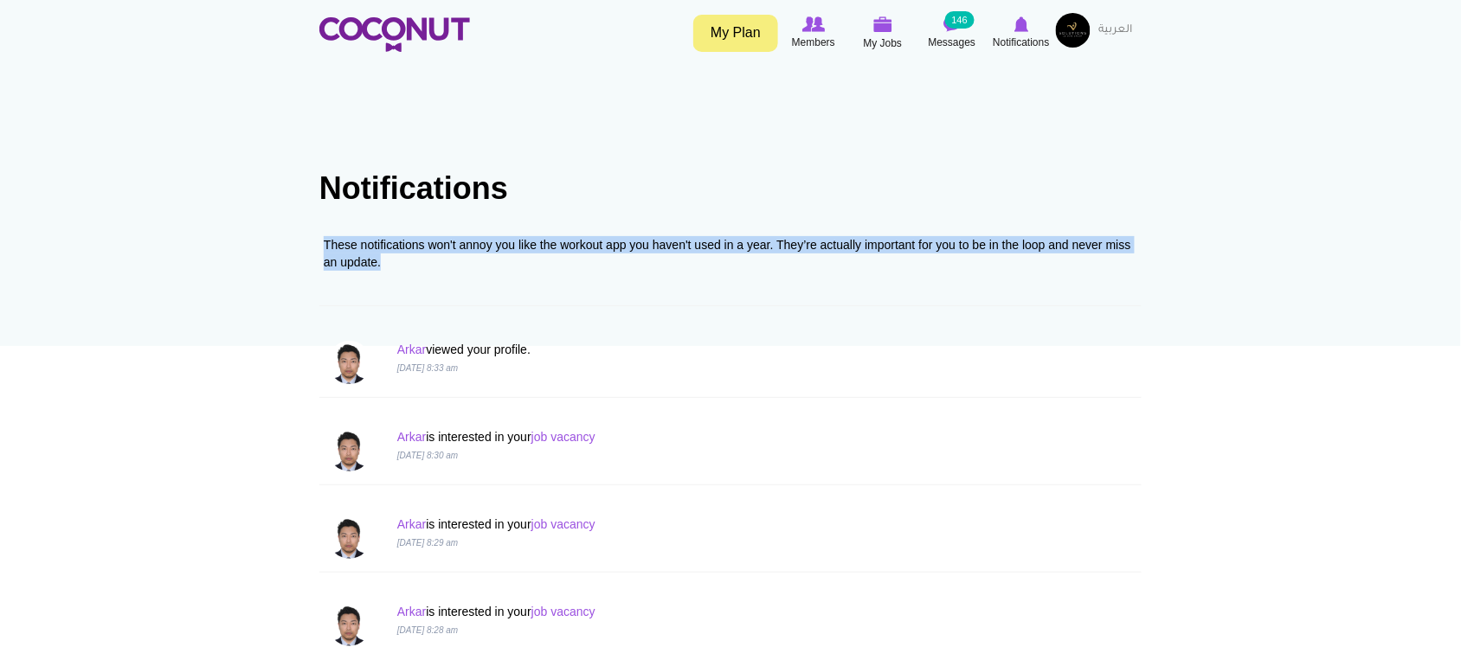
drag, startPoint x: 317, startPoint y: 244, endPoint x: 405, endPoint y: 268, distance: 91.5
